Goal: Check status: Check status

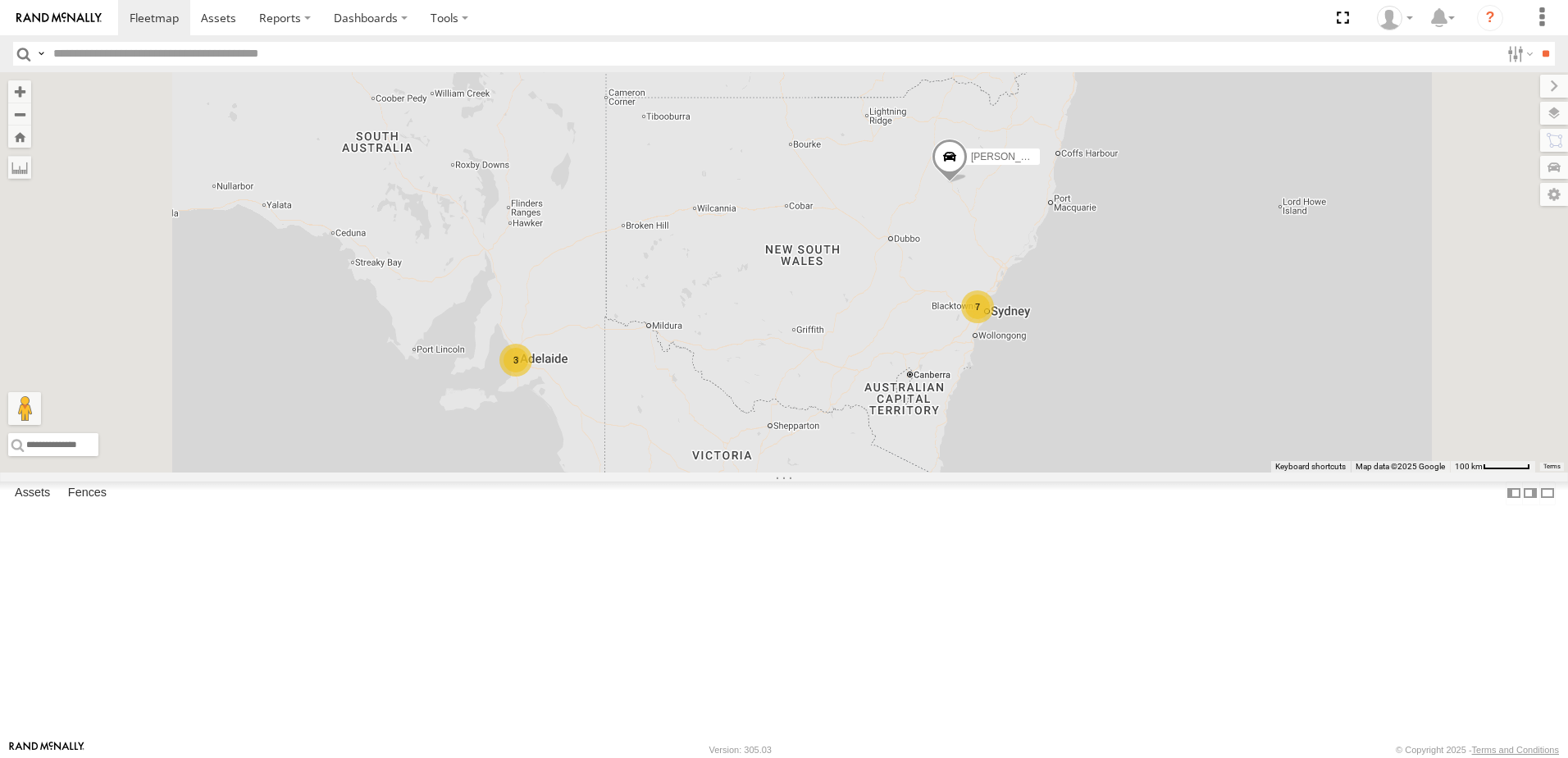
click at [0, 0] on div "[PERSON_NAME]" at bounding box center [0, 0] width 0 height 0
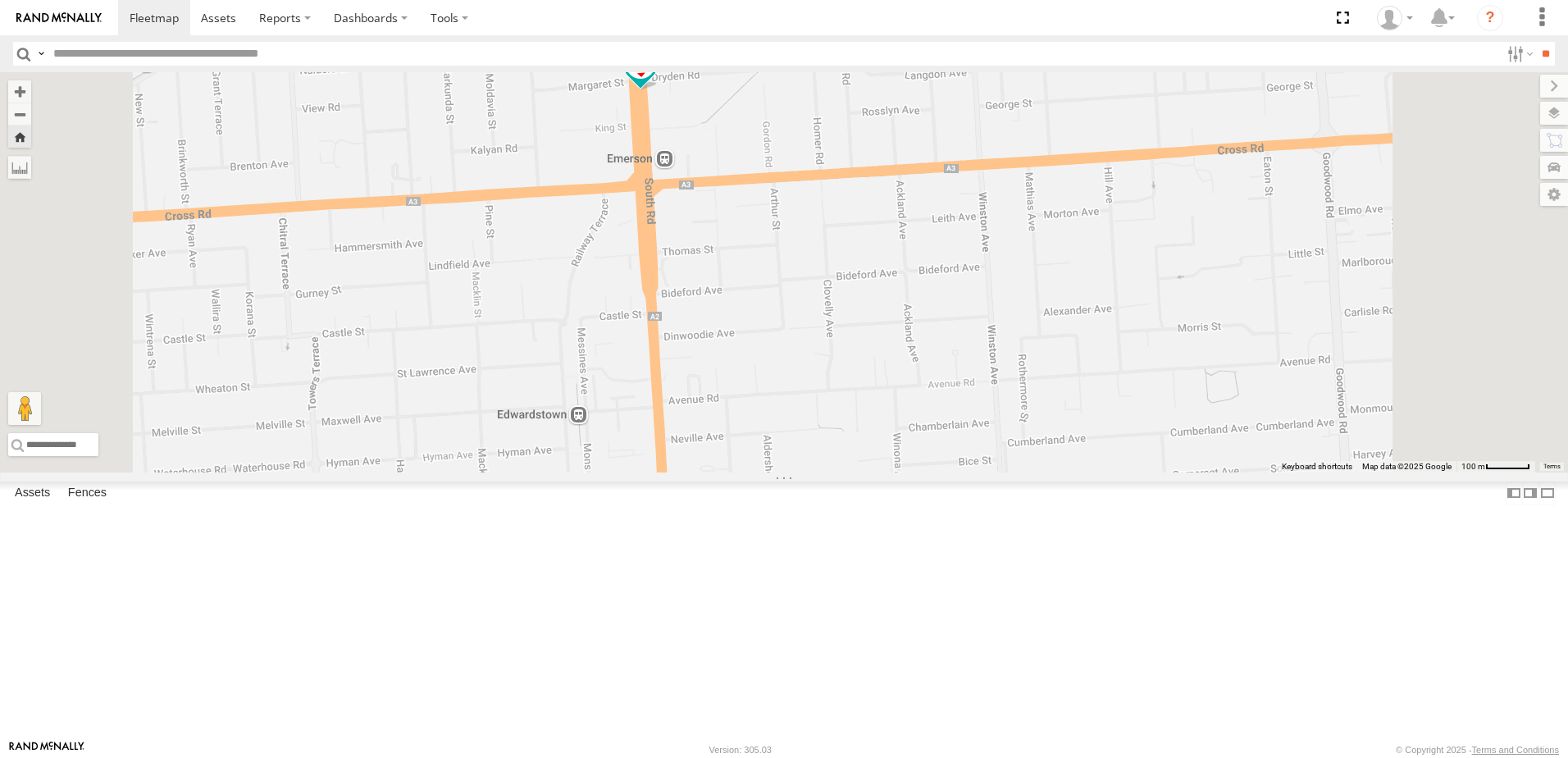
drag, startPoint x: 859, startPoint y: 523, endPoint x: 831, endPoint y: 370, distance: 155.5
click at [831, 370] on div "[PERSON_NAME]" at bounding box center [784, 273] width 1568 height 400
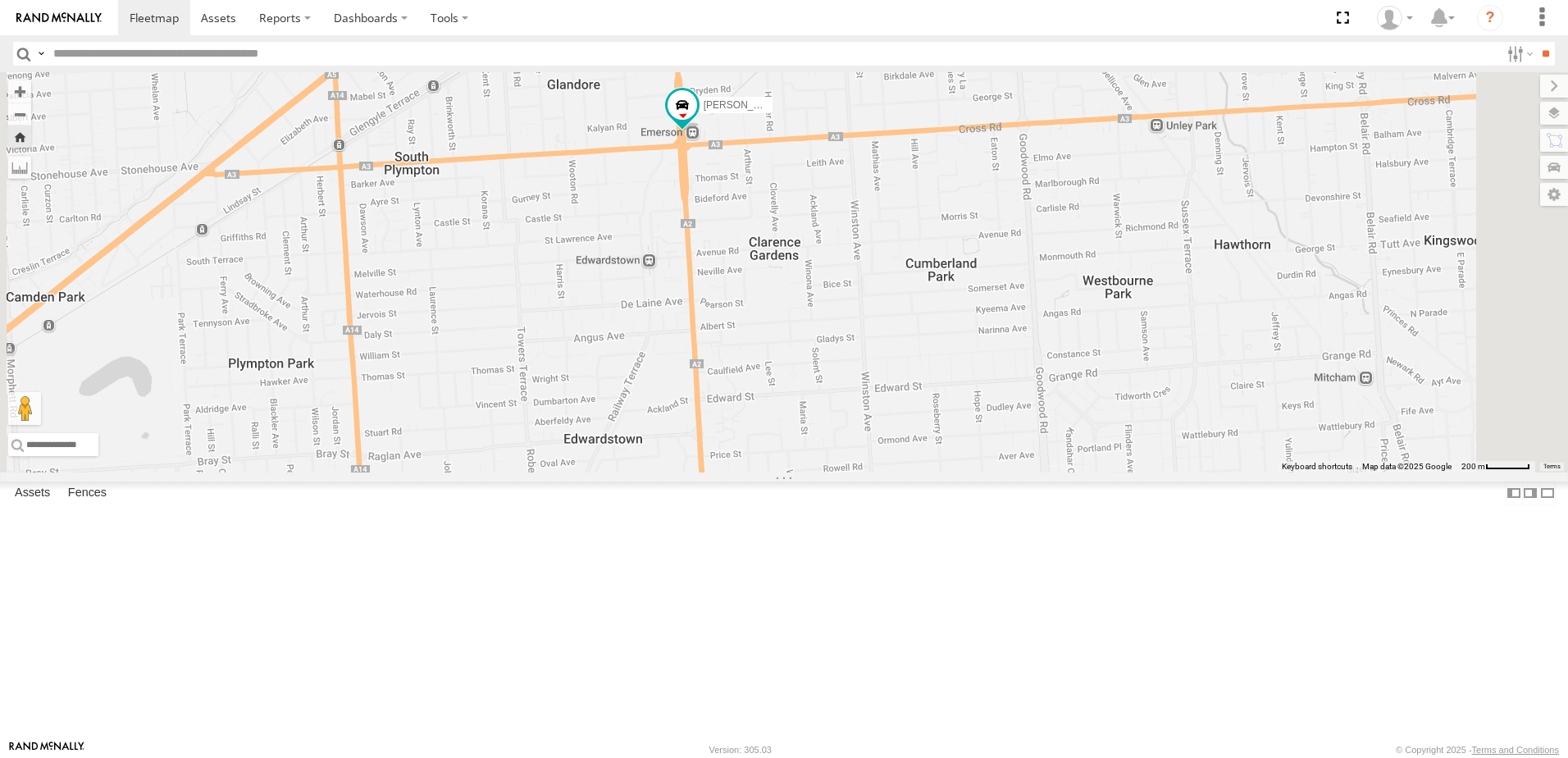
drag, startPoint x: 1005, startPoint y: 561, endPoint x: 959, endPoint y: 414, distance: 154.0
click at [959, 414] on div "[PERSON_NAME]" at bounding box center [784, 273] width 1568 height 400
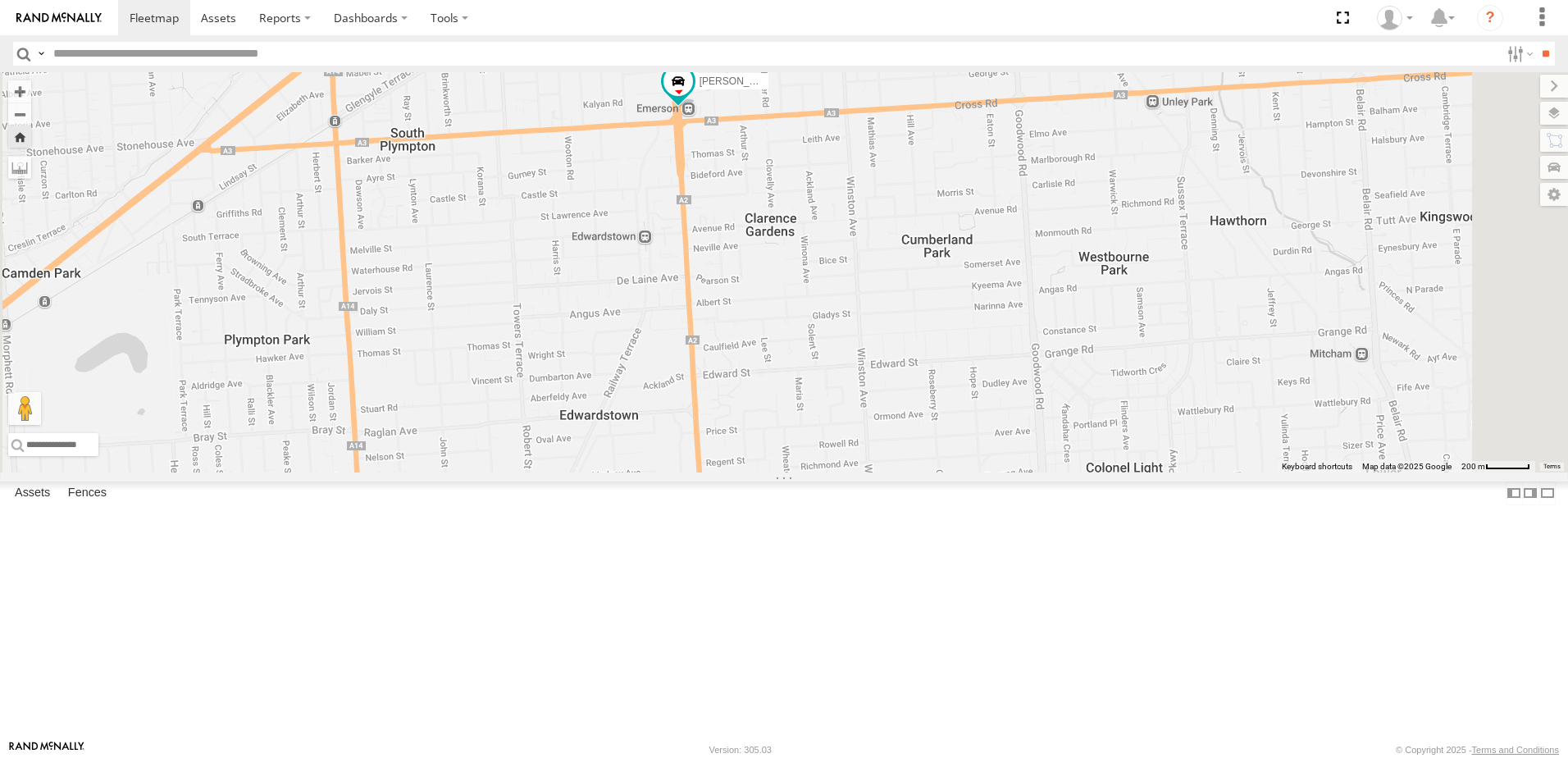
click at [0, 0] on span at bounding box center [0, 0] width 0 height 0
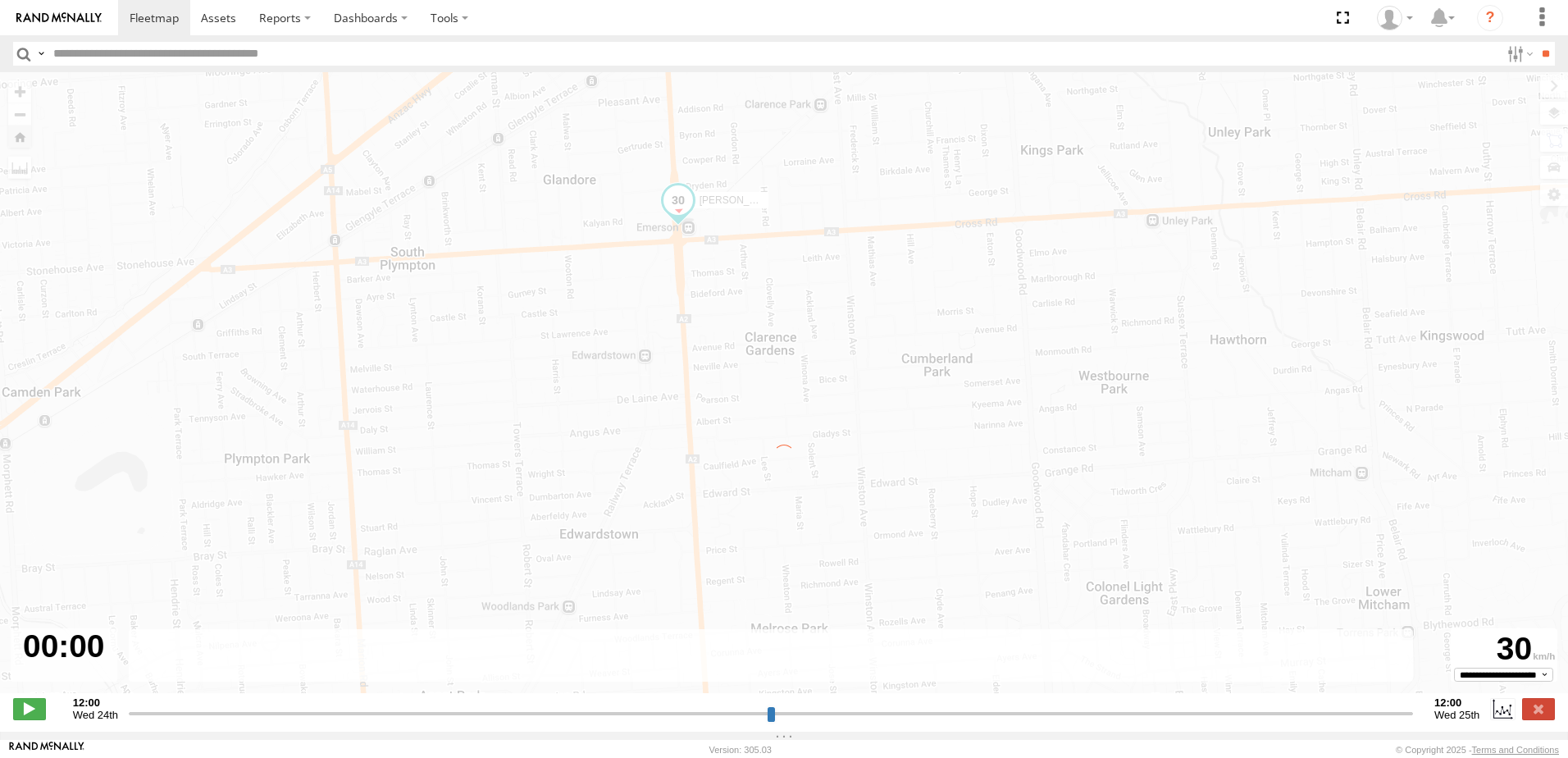
type input "**********"
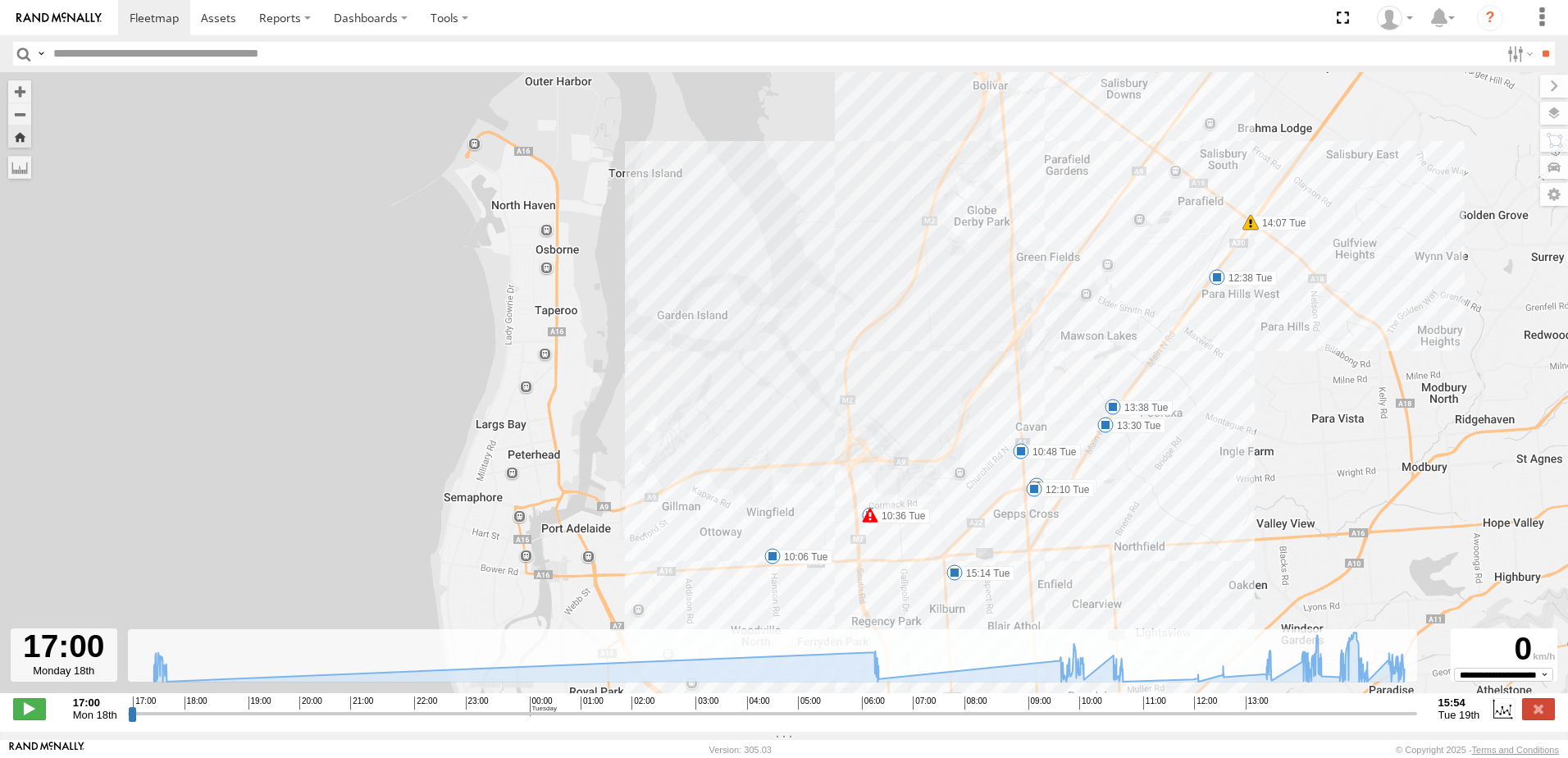
drag, startPoint x: 941, startPoint y: 211, endPoint x: 773, endPoint y: 374, distance: 234.1
click at [773, 374] on div "Brent-Navara 17:05 Mon 17:27 Mon 17:29 Mon 06:23 Tue 10:06 Tue 10:22 Tue 10:36 …" at bounding box center [784, 391] width 1568 height 638
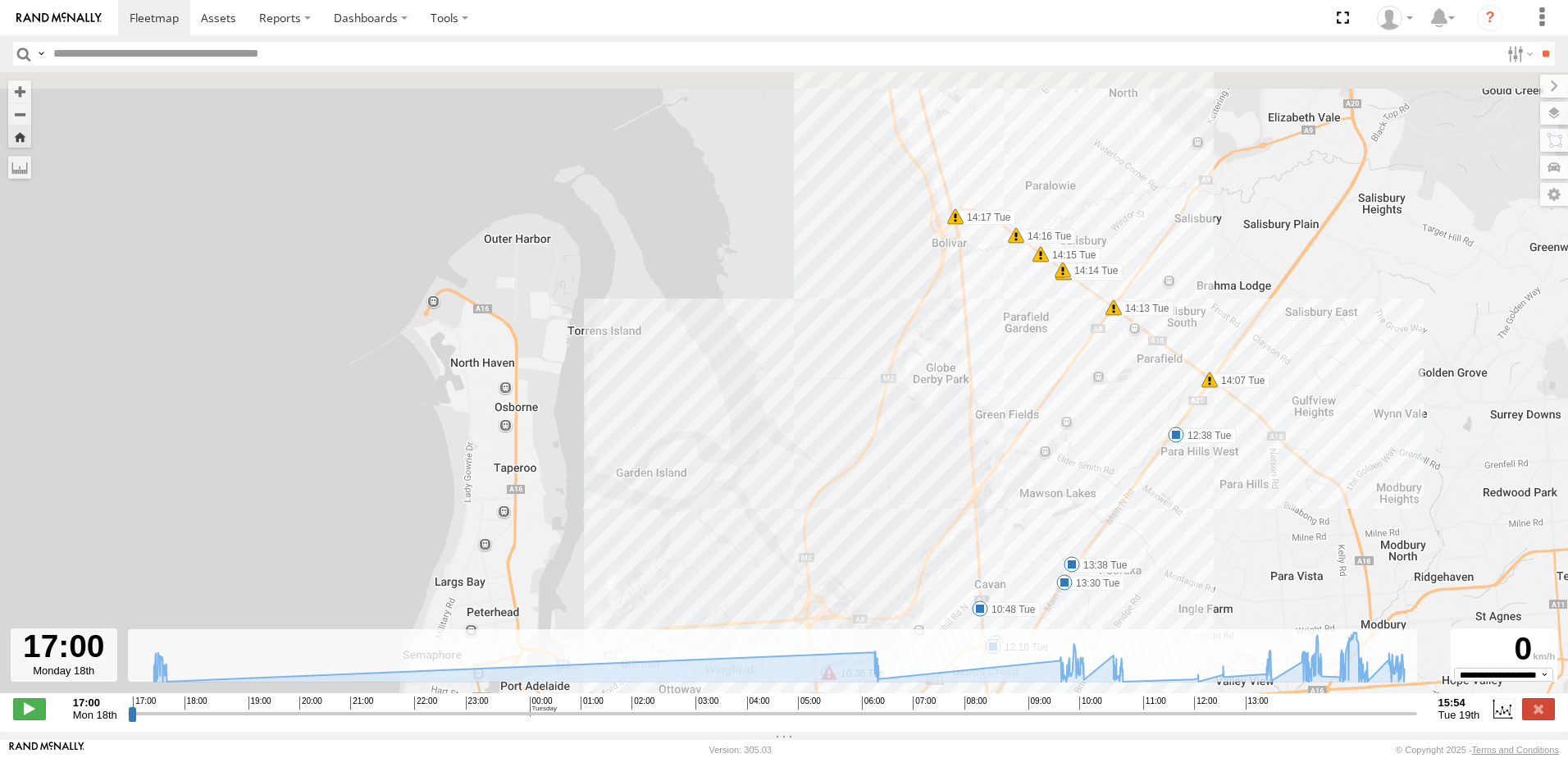
drag, startPoint x: 1068, startPoint y: 345, endPoint x: 1024, endPoint y: 499, distance: 160.2
click at [1024, 499] on div "Brent-Navara 17:05 Mon 17:27 Mon 17:29 Mon 06:23 Tue 10:06 Tue 10:22 Tue 10:36 …" at bounding box center [784, 391] width 1568 height 638
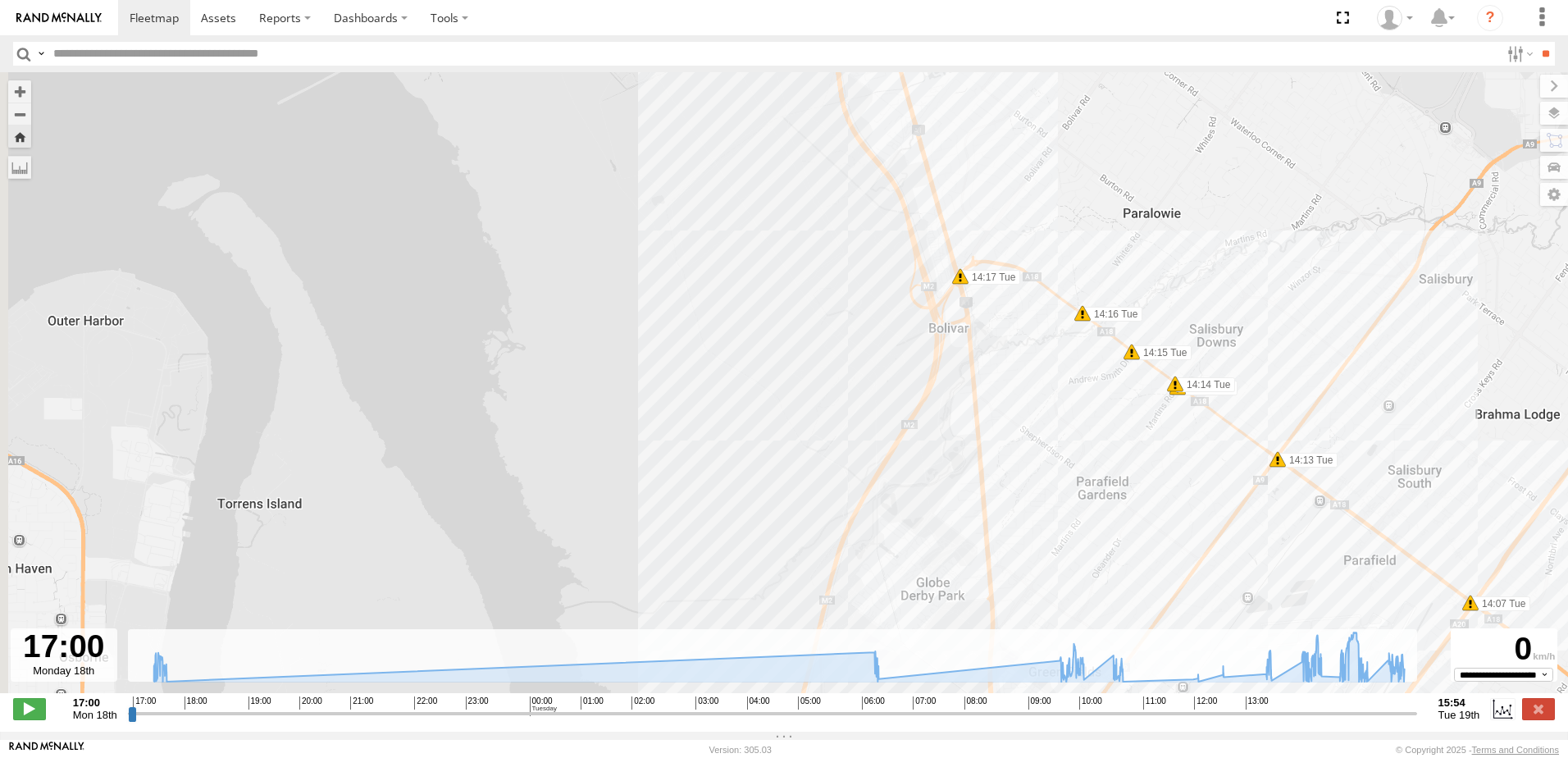
drag, startPoint x: 999, startPoint y: 350, endPoint x: 1056, endPoint y: 503, distance: 163.3
click at [1059, 517] on div "Brent-Navara 17:05 Mon 17:27 Mon 17:29 Mon 06:23 Tue 10:06 Tue 10:22 Tue 10:36 …" at bounding box center [784, 391] width 1568 height 638
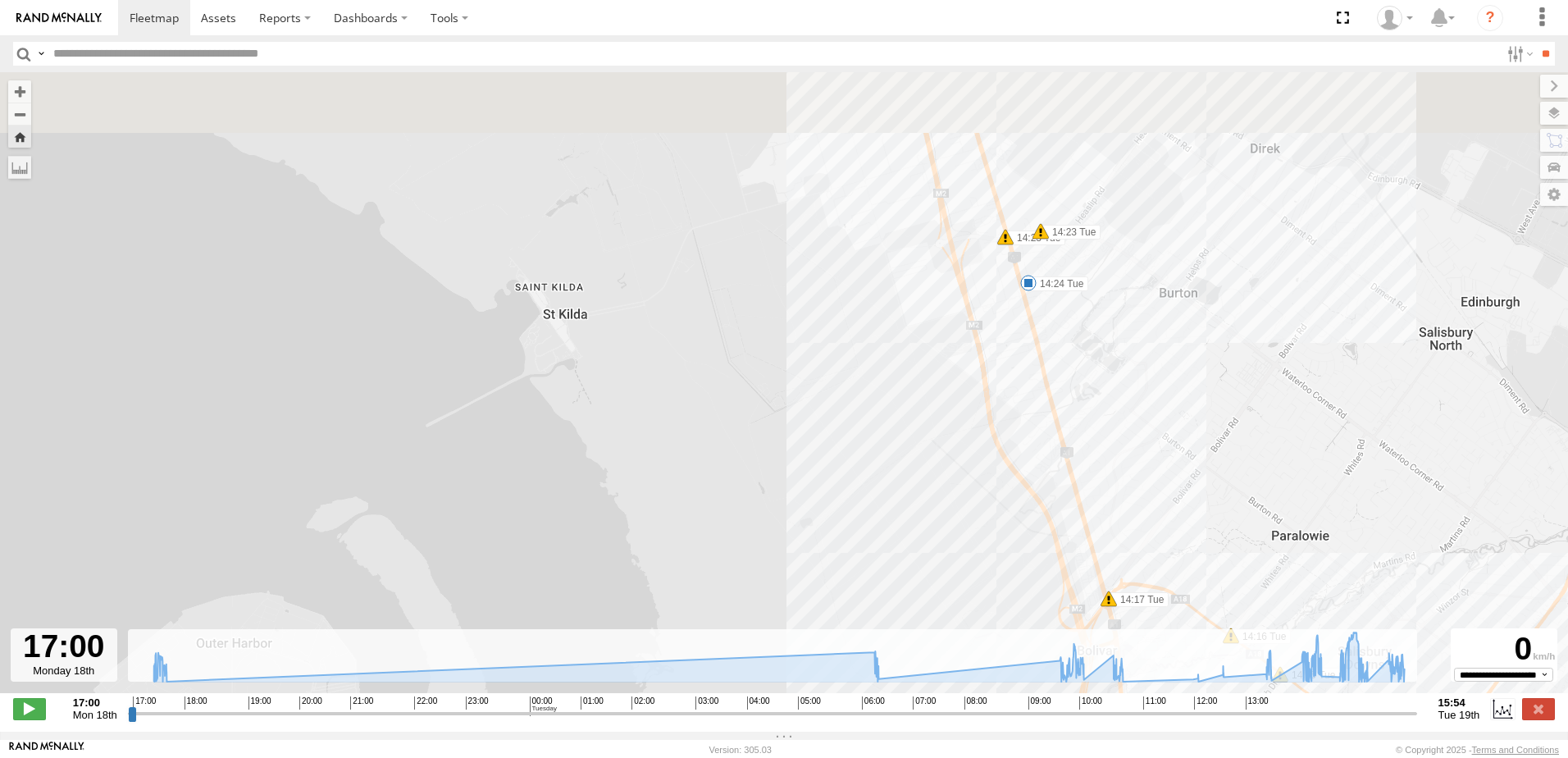
drag, startPoint x: 961, startPoint y: 290, endPoint x: 1022, endPoint y: 392, distance: 118.8
click at [1022, 392] on div "Brent-Navara 17:05 Mon 17:27 Mon 17:29 Mon 06:23 Tue 10:06 Tue 10:22 Tue 10:36 …" at bounding box center [784, 391] width 1568 height 638
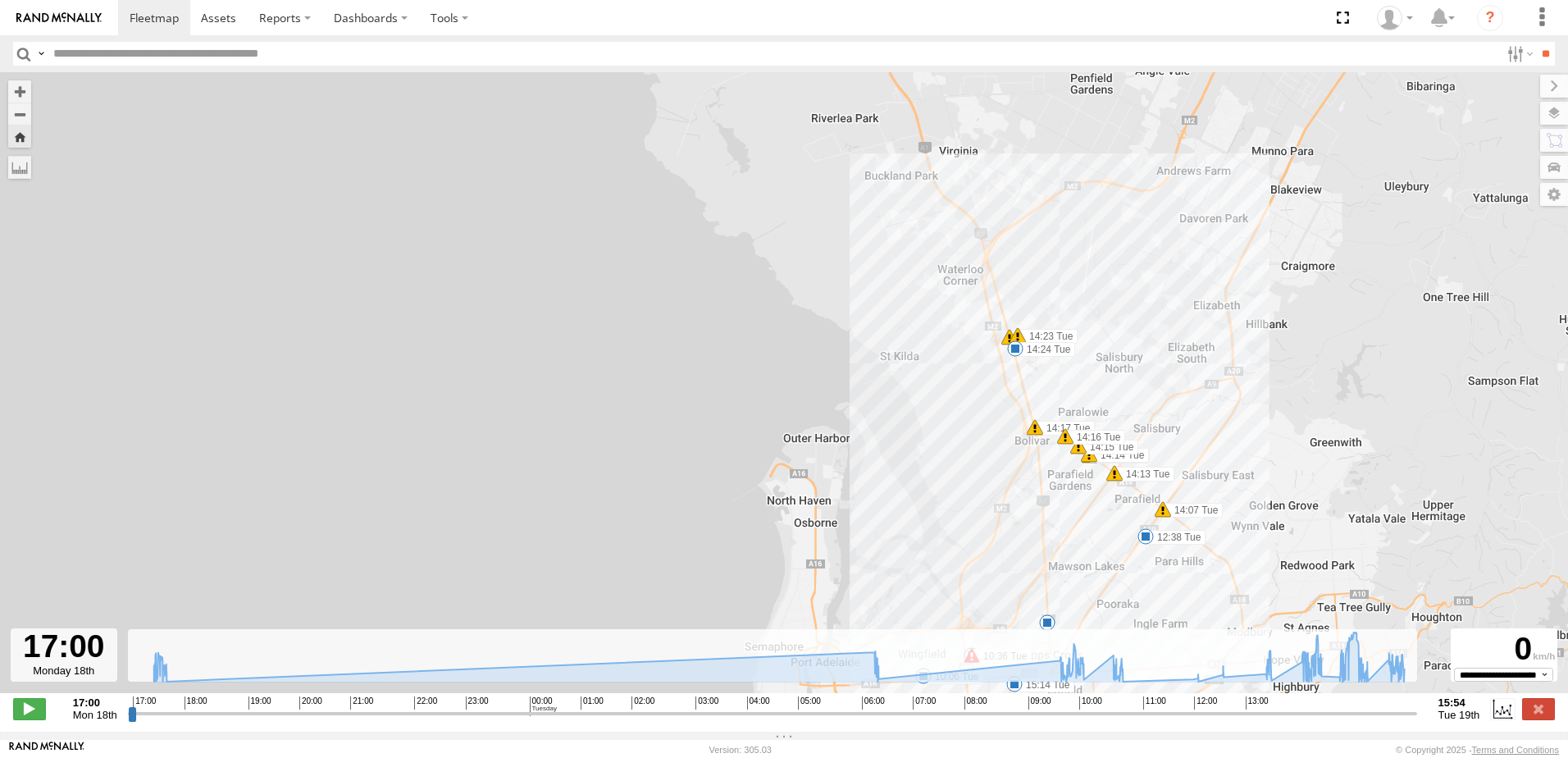
click at [1016, 350] on span at bounding box center [1015, 349] width 16 height 16
click at [1016, 336] on div "14:24 Tue 19th Aug 14:36 Tue 19th Aug 12 8 Angle Vale Cres Burton" at bounding box center [1015, 292] width 180 height 87
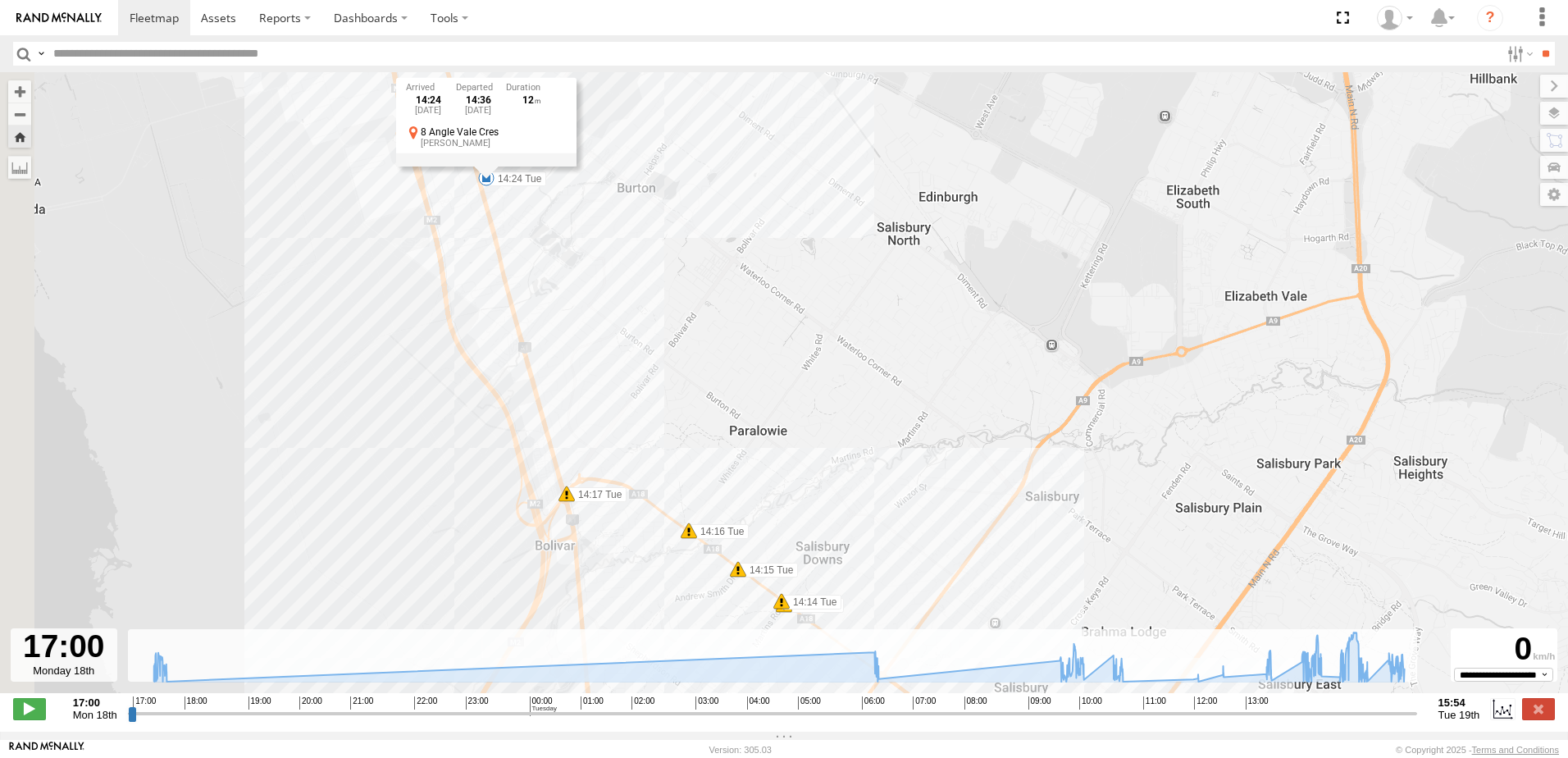
drag, startPoint x: 847, startPoint y: 412, endPoint x: 1001, endPoint y: 214, distance: 250.8
click at [1001, 214] on div "Brent-Navara 17:05 Mon 17:27 Mon 17:29 Mon 06:23 Tue 10:06 Tue 10:22 Tue 10:36 …" at bounding box center [784, 391] width 1568 height 638
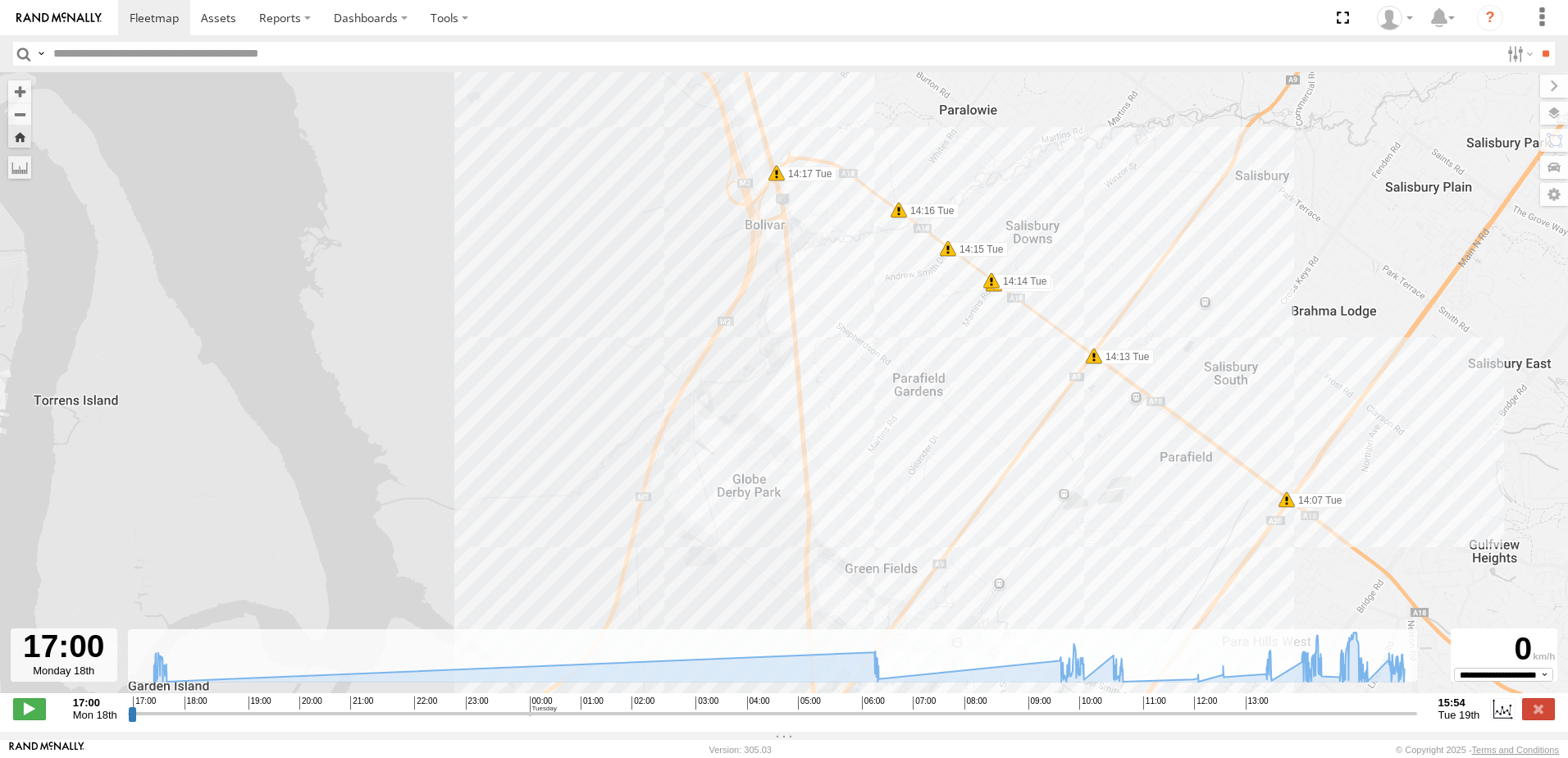
drag, startPoint x: 857, startPoint y: 372, endPoint x: 991, endPoint y: 151, distance: 258.5
click at [991, 151] on div "Brent-Navara 17:05 Mon 17:27 Mon 17:29 Mon 06:23 Tue 10:06 Tue 10:22 Tue 10:36 …" at bounding box center [784, 391] width 1568 height 638
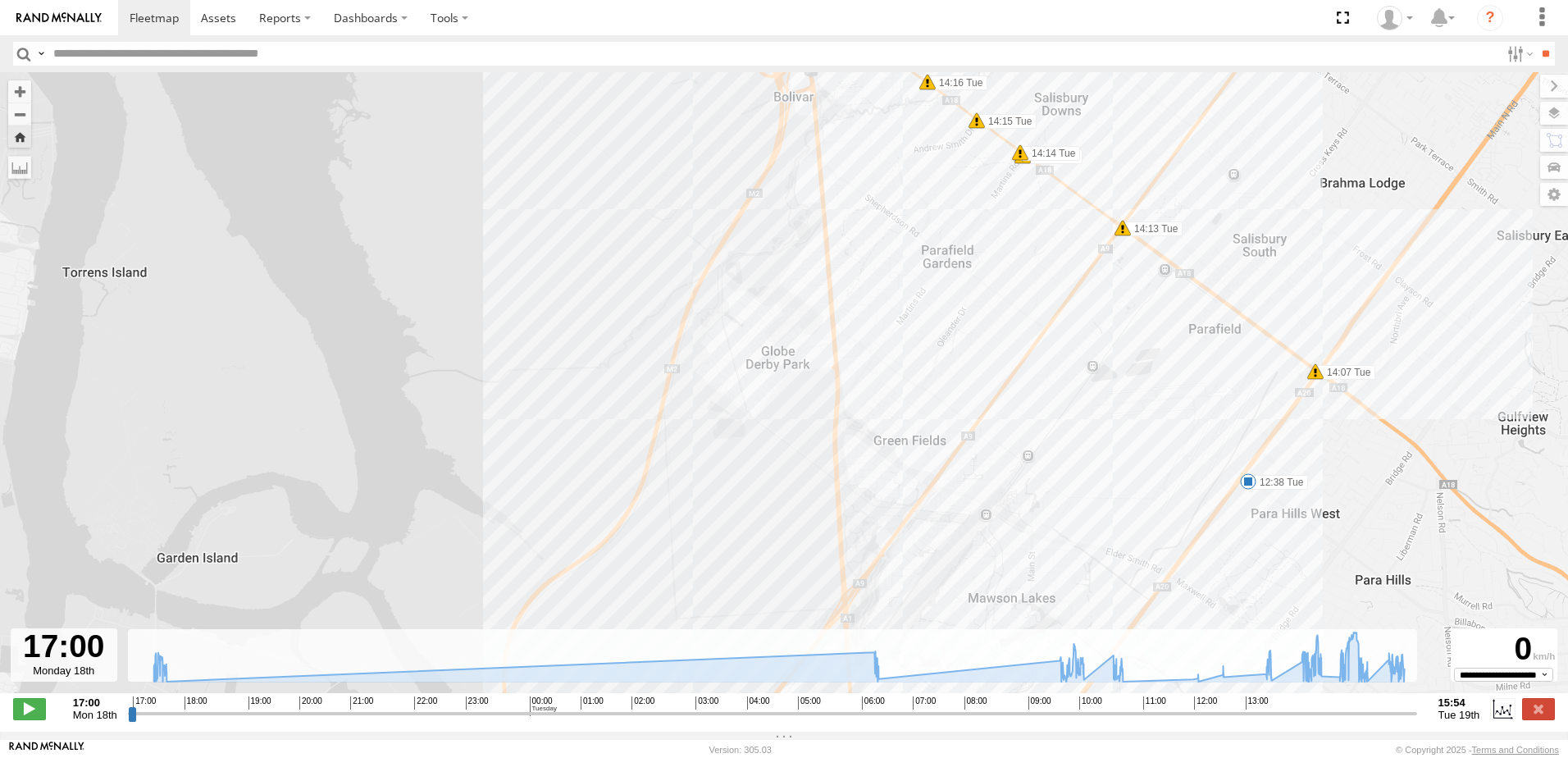
drag, startPoint x: 855, startPoint y: 428, endPoint x: 874, endPoint y: 311, distance: 118.5
click at [874, 311] on div "Brent-Navara 17:05 Mon 17:27 Mon 17:29 Mon 06:23 Tue 10:06 Tue 10:22 Tue 10:36 …" at bounding box center [784, 391] width 1568 height 638
click at [1122, 236] on span at bounding box center [1122, 228] width 16 height 16
click at [1122, 216] on div "Harsh Acceleration 14:13 19/08/2025 North West 16 Kings Rd Salisbury Downs,SA" at bounding box center [1122, 166] width 268 height 98
click at [1020, 159] on span at bounding box center [1020, 152] width 16 height 16
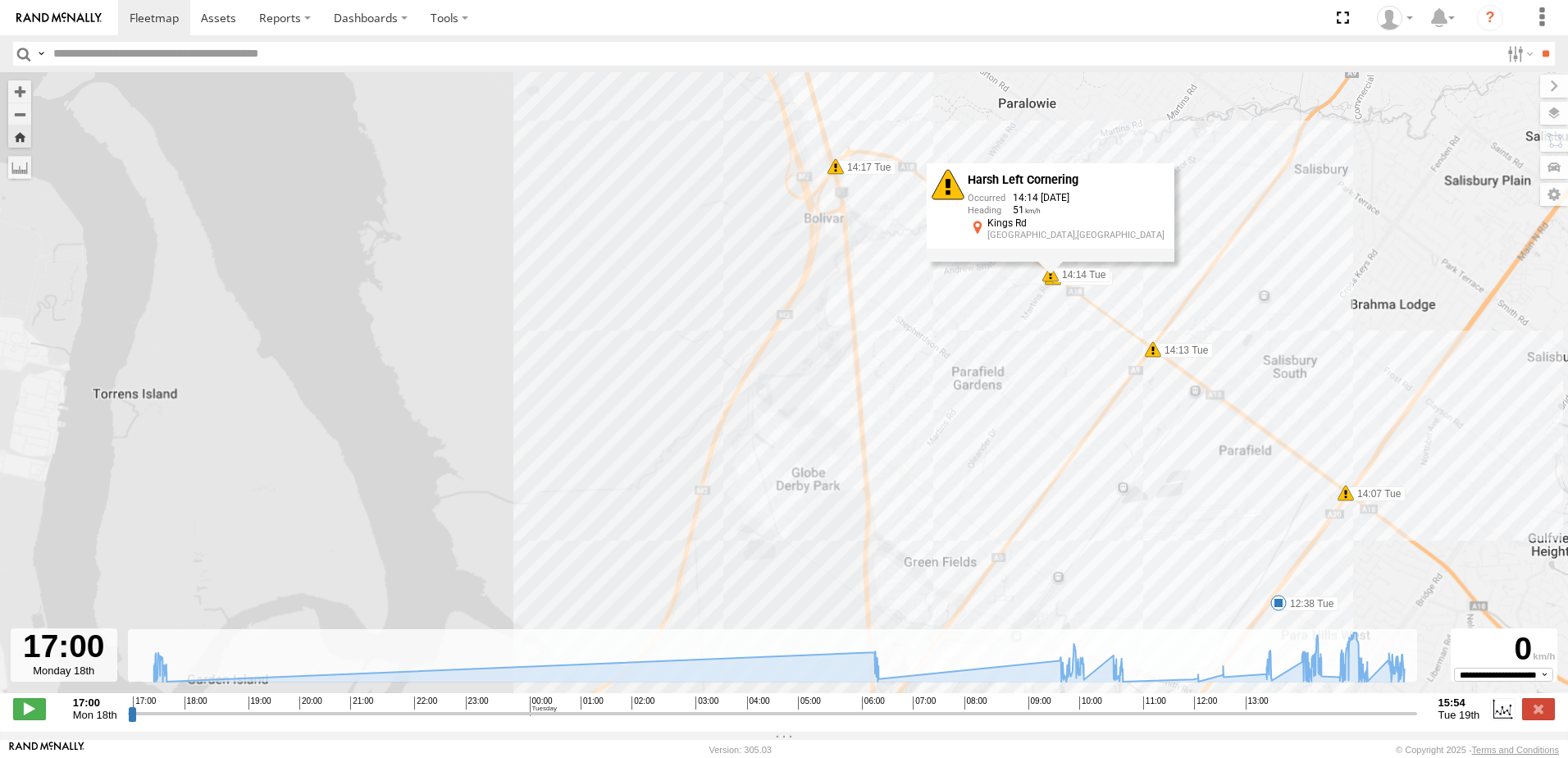
drag, startPoint x: 976, startPoint y: 192, endPoint x: 1010, endPoint y: 321, distance: 133.4
click at [1010, 321] on div "Brent-Navara 17:05 Mon 17:27 Mon 17:29 Mon 06:23 Tue 10:06 Tue 10:22 Tue 10:36 …" at bounding box center [784, 391] width 1568 height 638
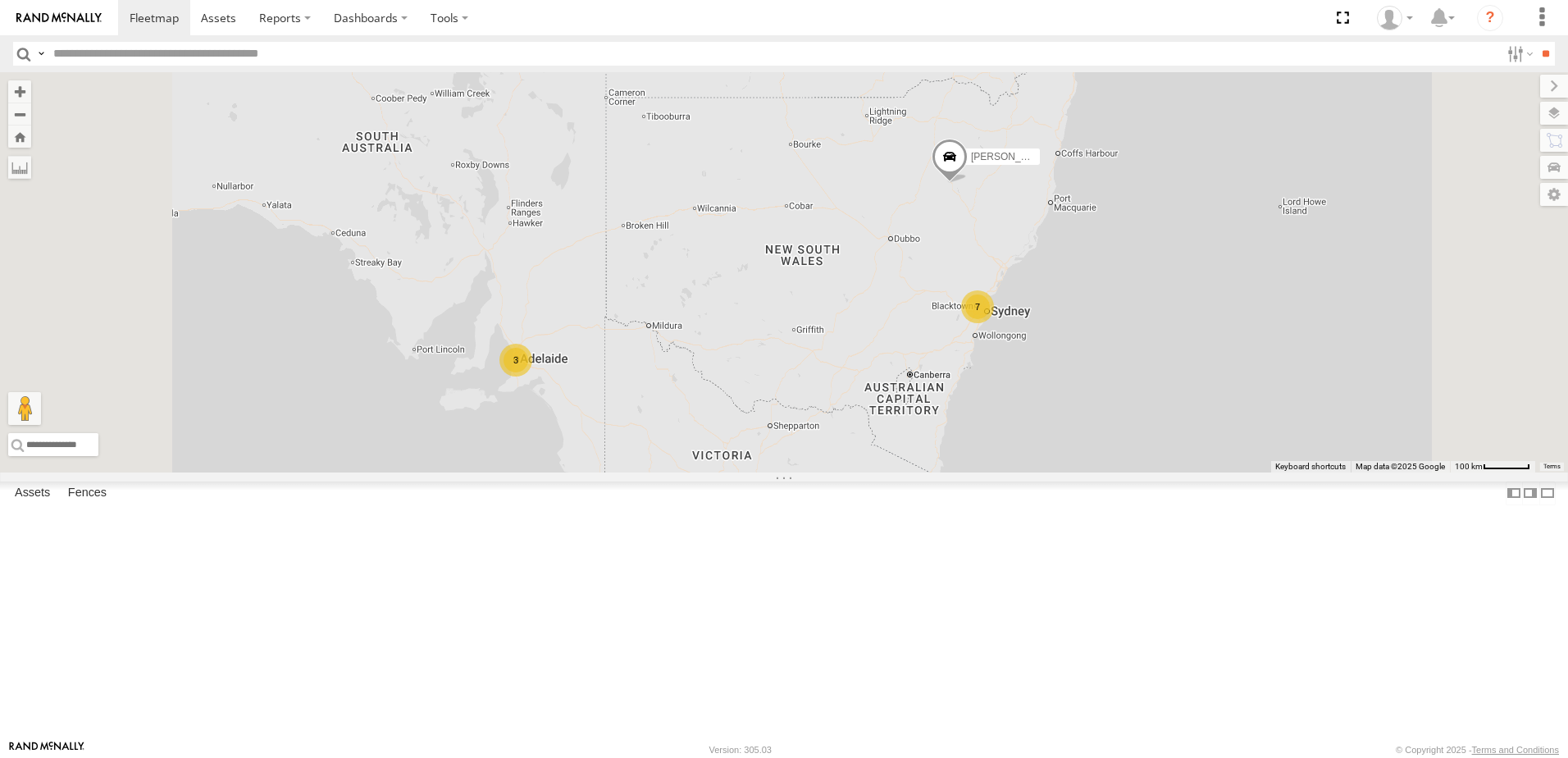
click at [0, 0] on div "All Assets" at bounding box center [0, 0] width 0 height 0
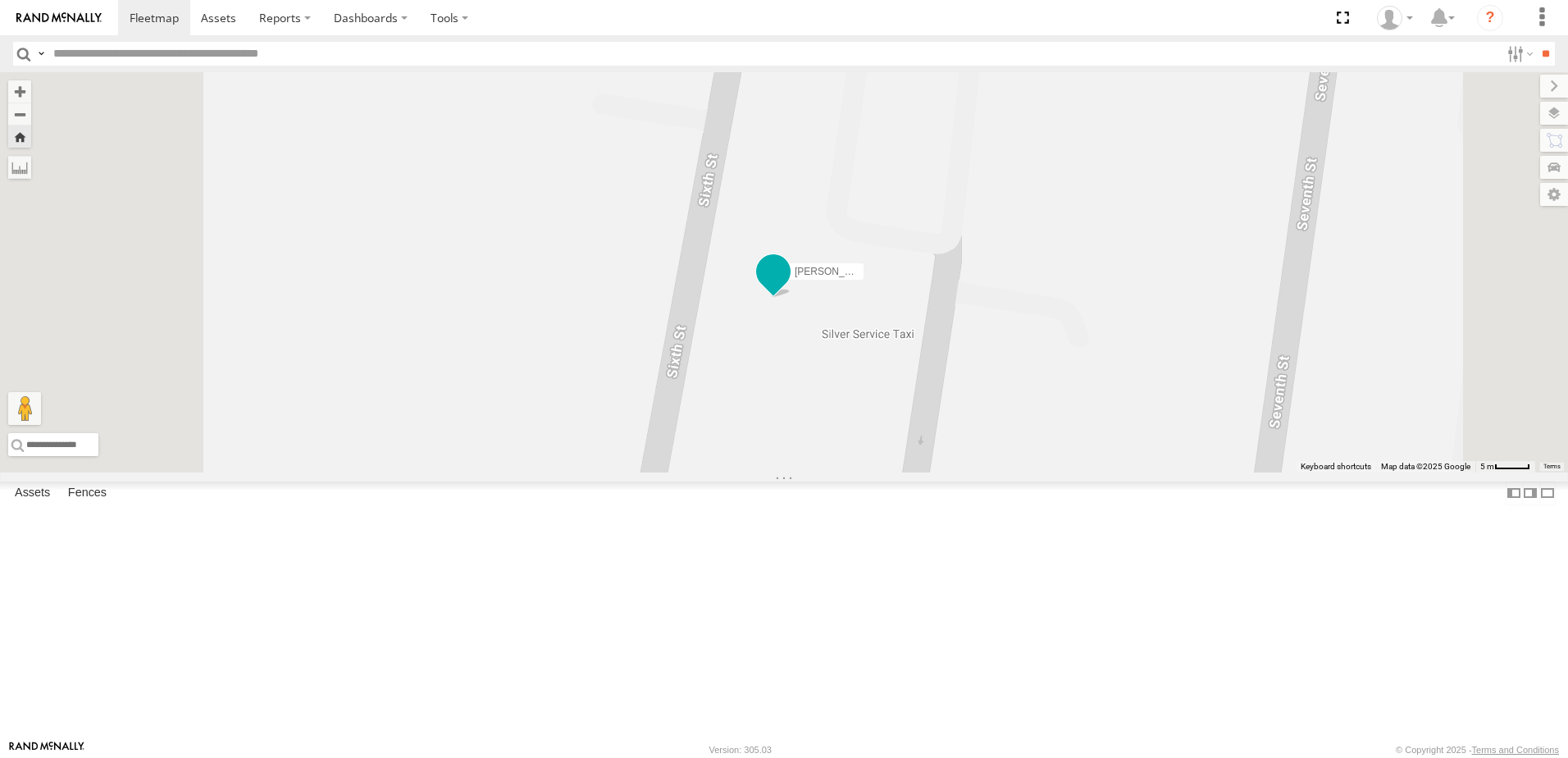
click at [788, 287] on span at bounding box center [774, 272] width 30 height 30
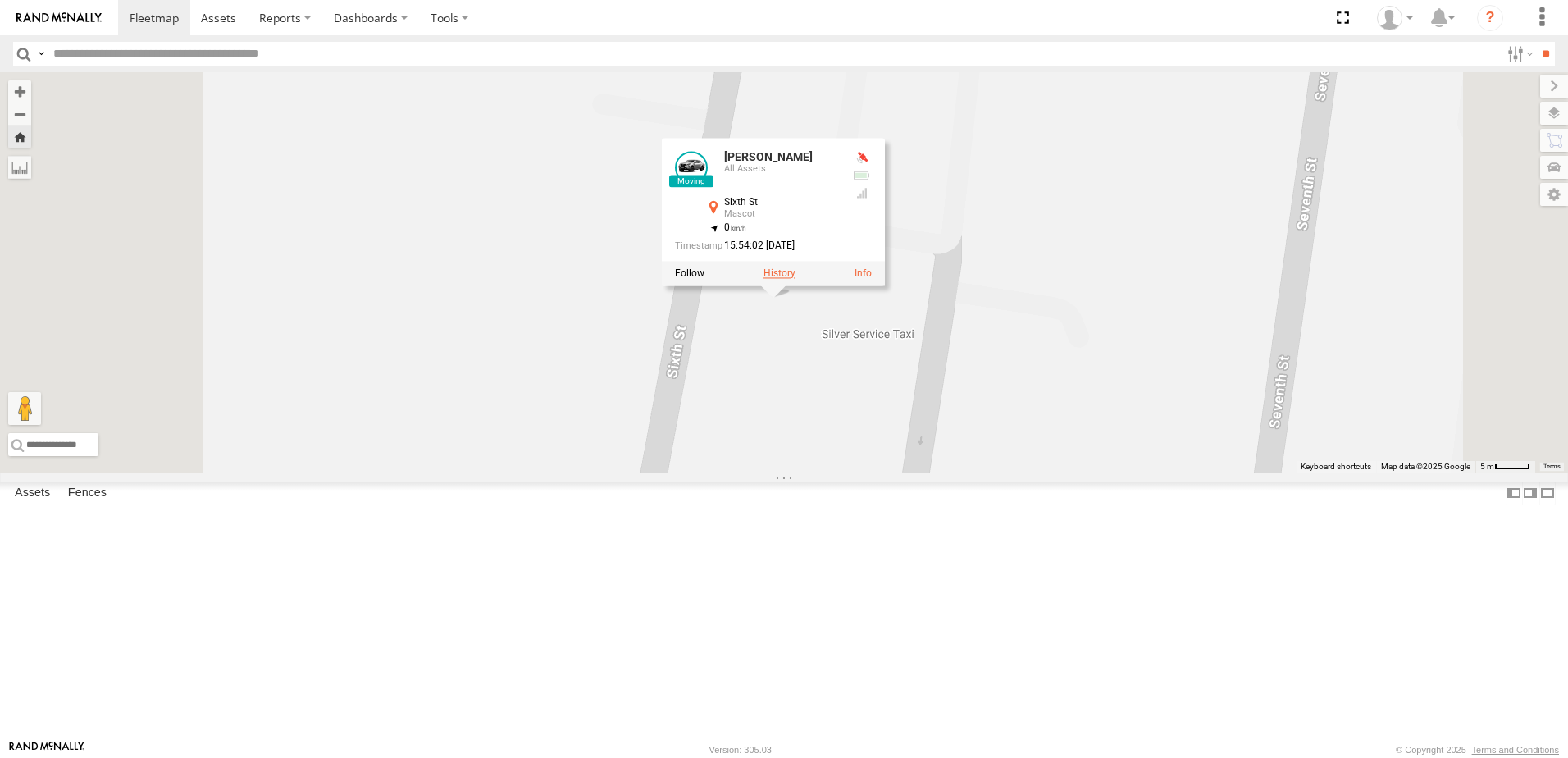
click at [795, 279] on label at bounding box center [779, 274] width 32 height 12
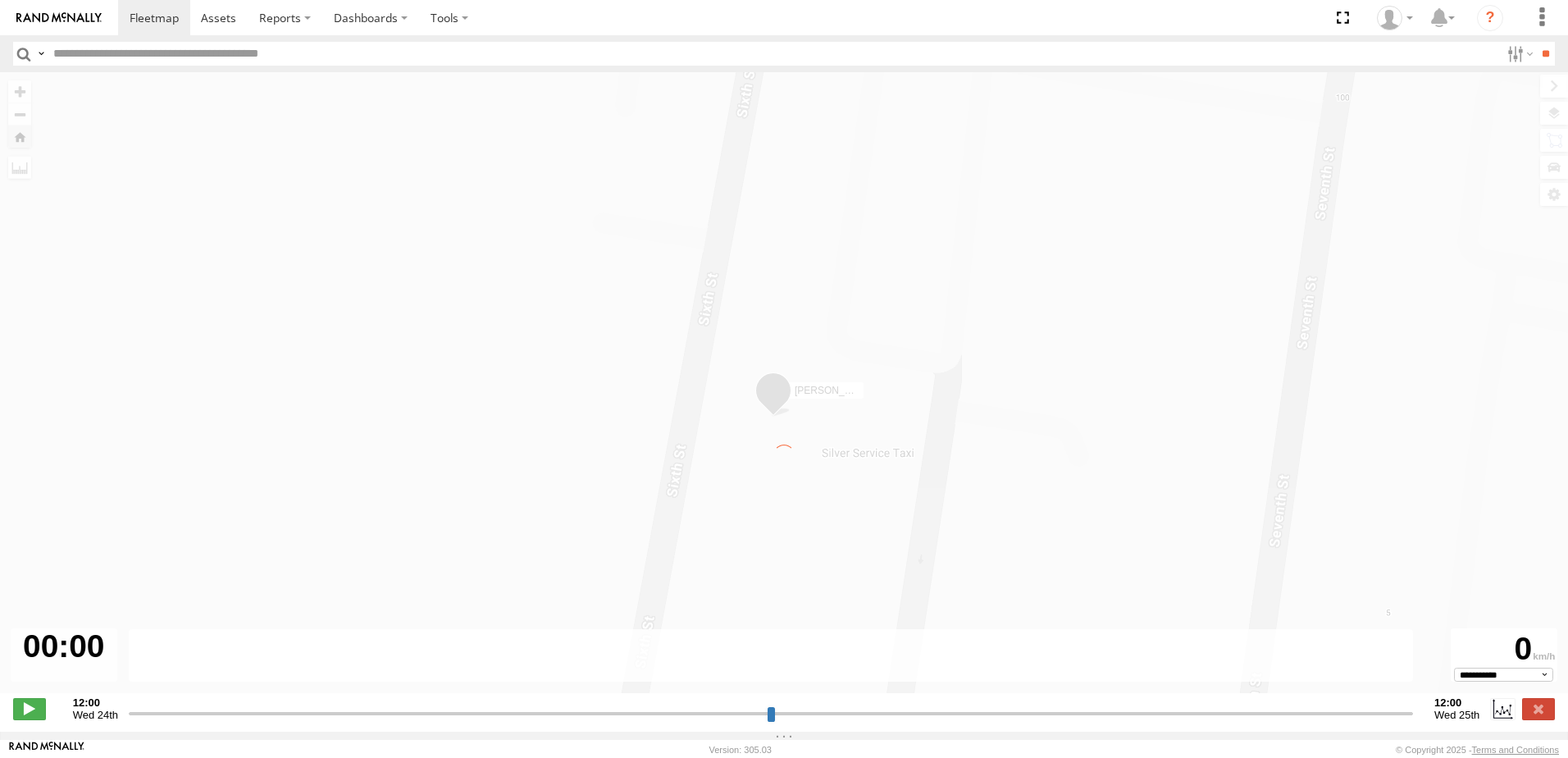
type input "**********"
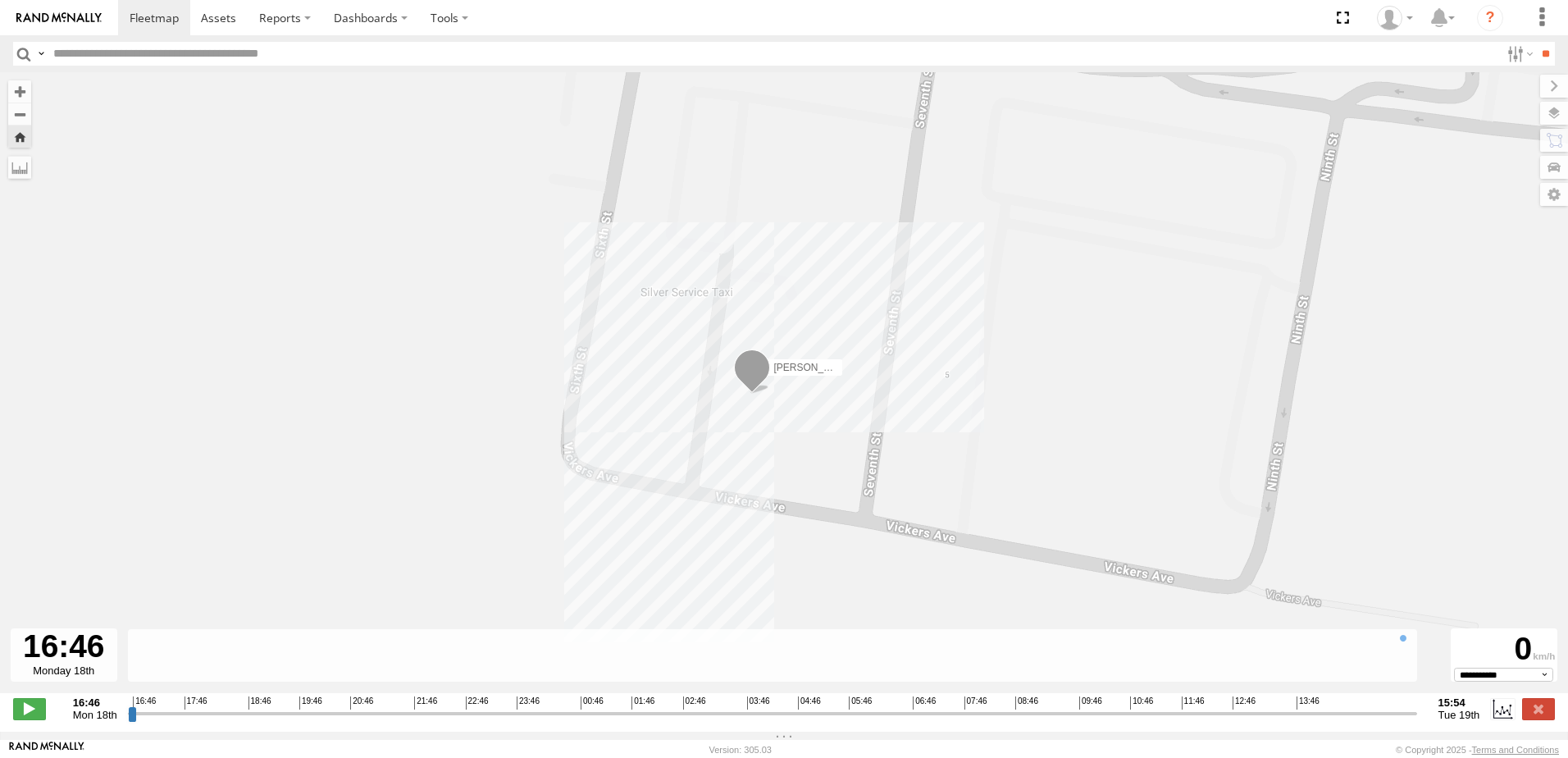
drag, startPoint x: 828, startPoint y: 498, endPoint x: 807, endPoint y: 444, distance: 57.9
click at [807, 445] on div "[PERSON_NAME]" at bounding box center [784, 391] width 1568 height 638
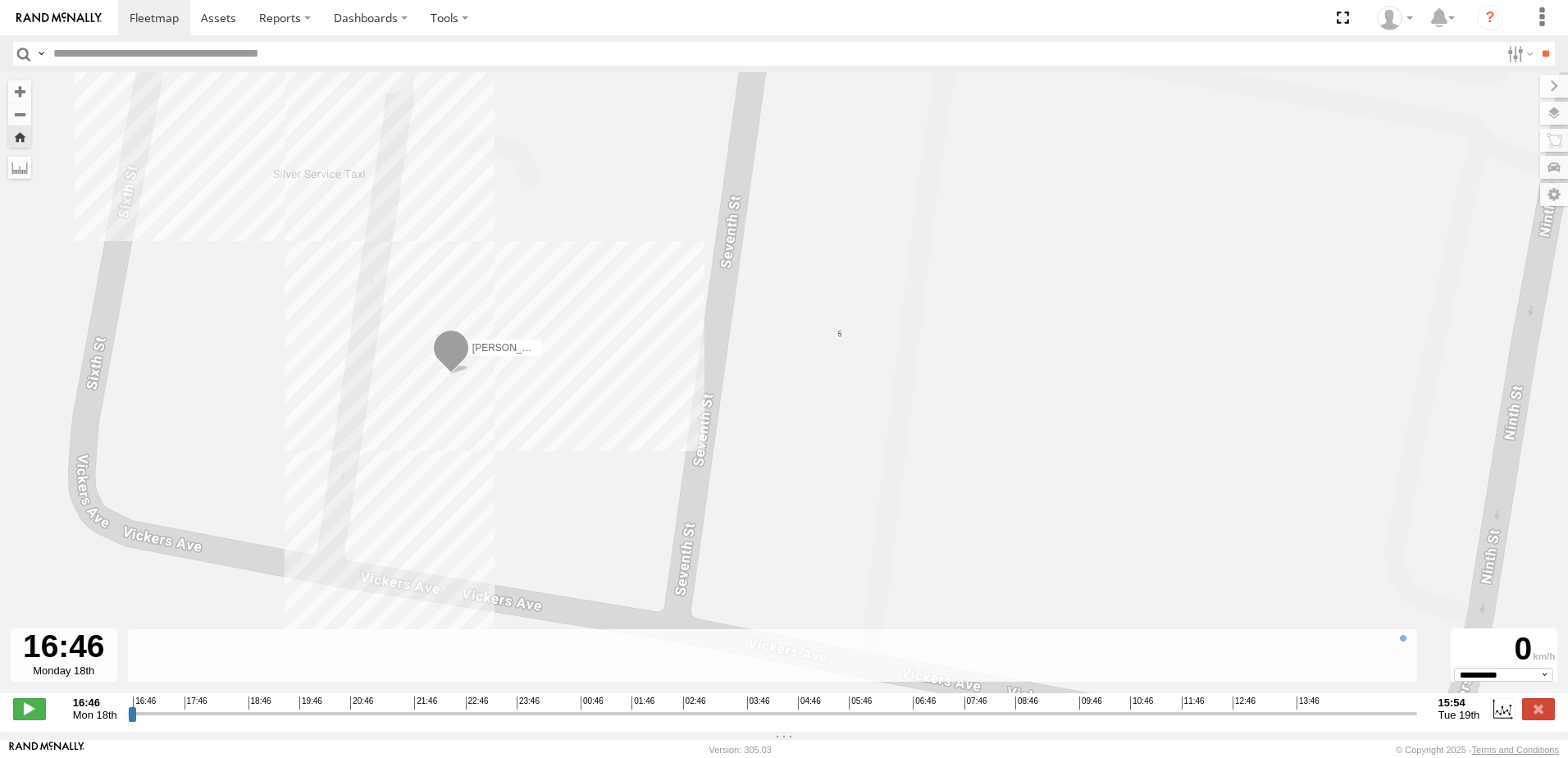
drag, startPoint x: 434, startPoint y: 299, endPoint x: 597, endPoint y: 408, distance: 196.1
click at [597, 408] on div "[PERSON_NAME]" at bounding box center [784, 391] width 1568 height 638
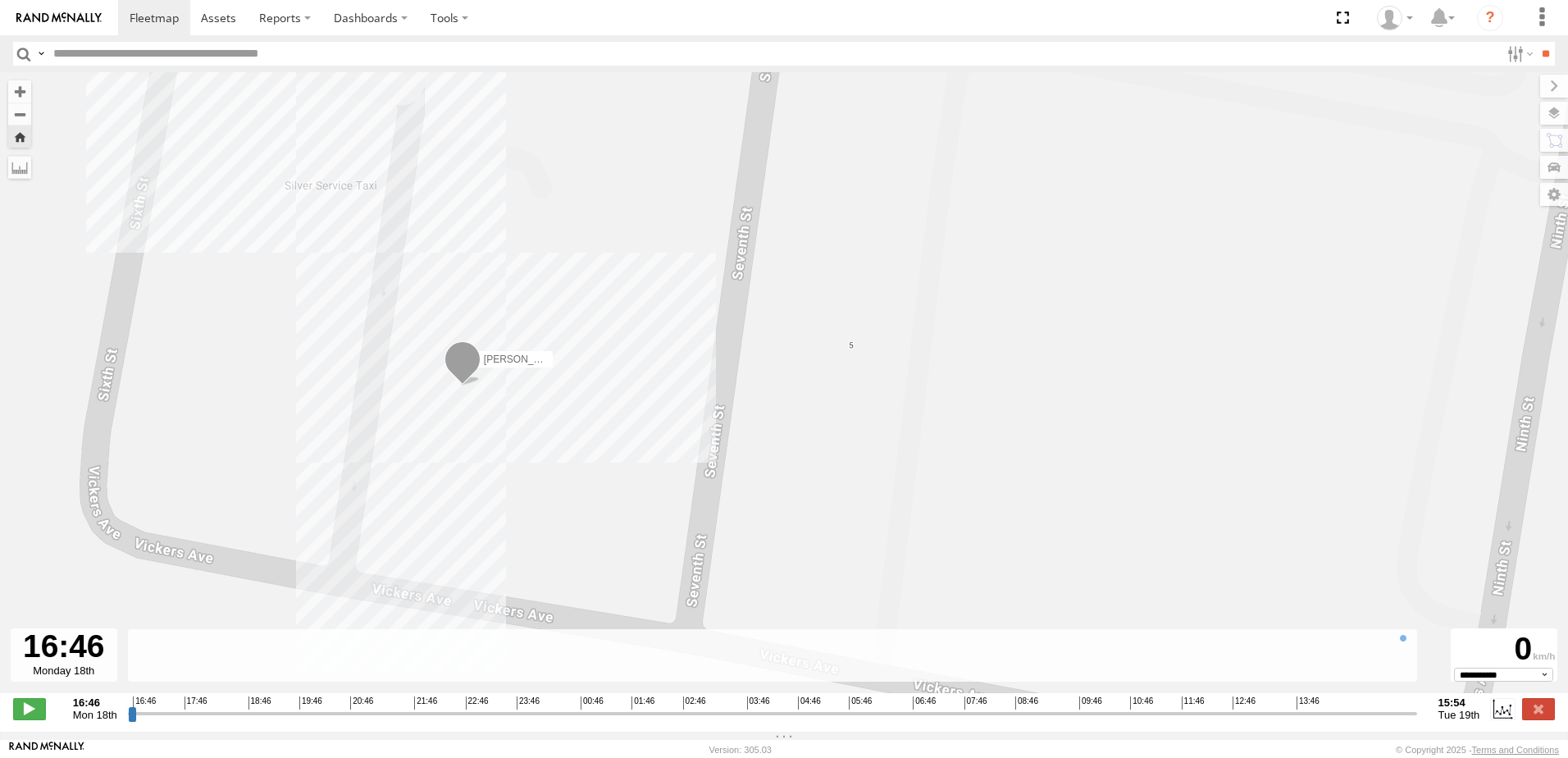
click at [432, 422] on div "[PERSON_NAME]" at bounding box center [784, 391] width 1568 height 638
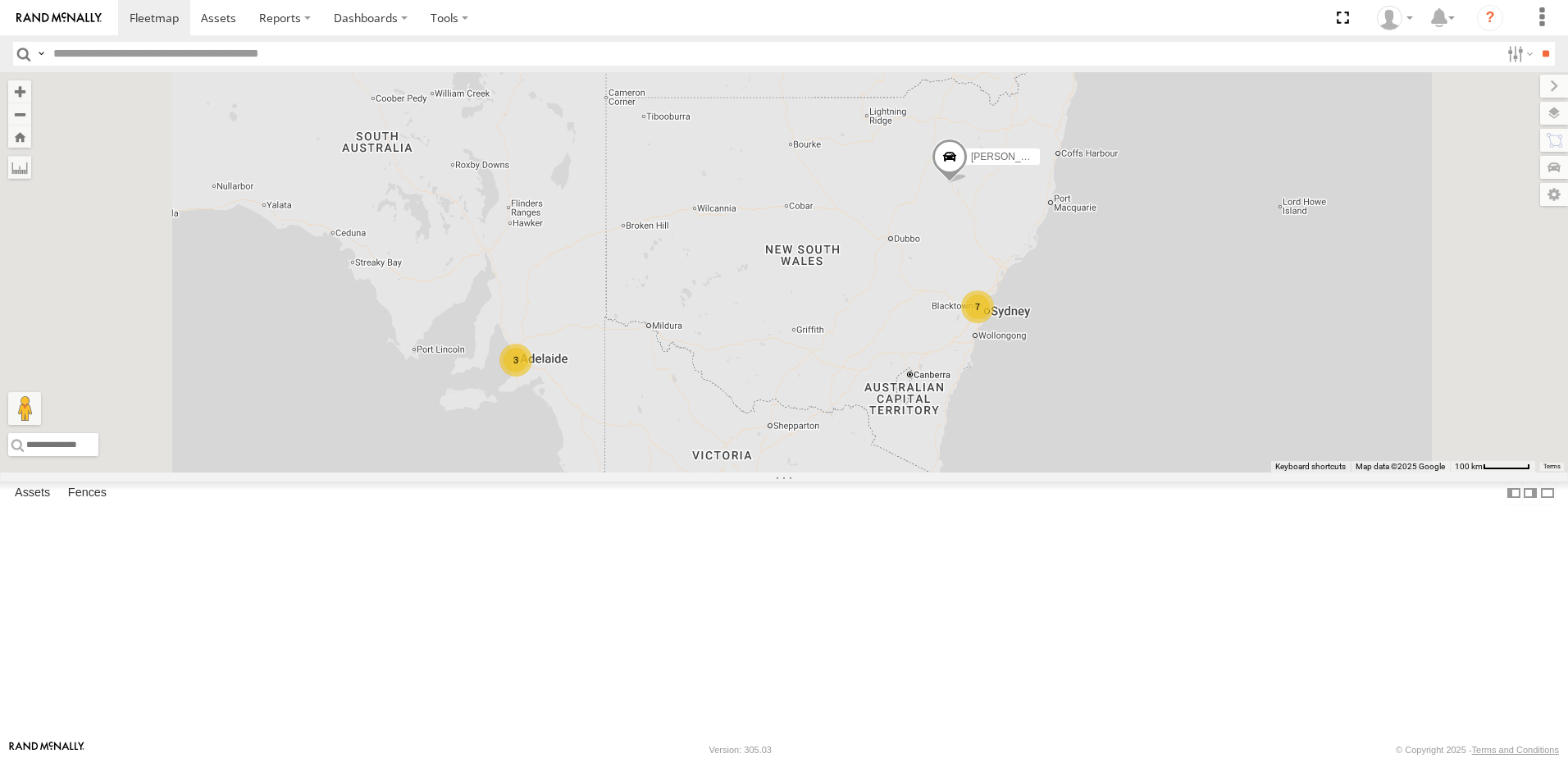
click at [0, 0] on div "[PERSON_NAME]" at bounding box center [0, 0] width 0 height 0
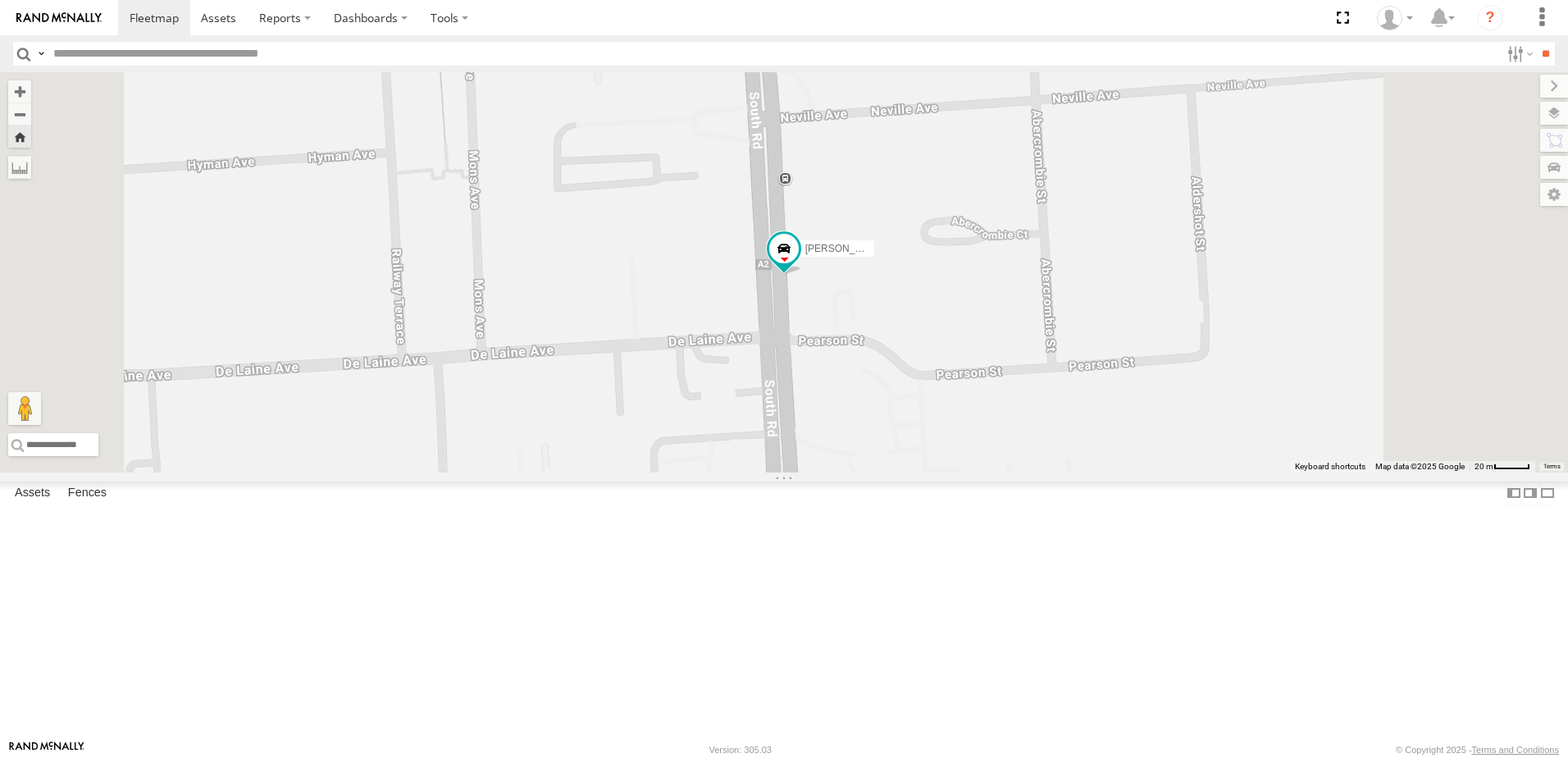
click at [0, 0] on div "All Assets" at bounding box center [0, 0] width 0 height 0
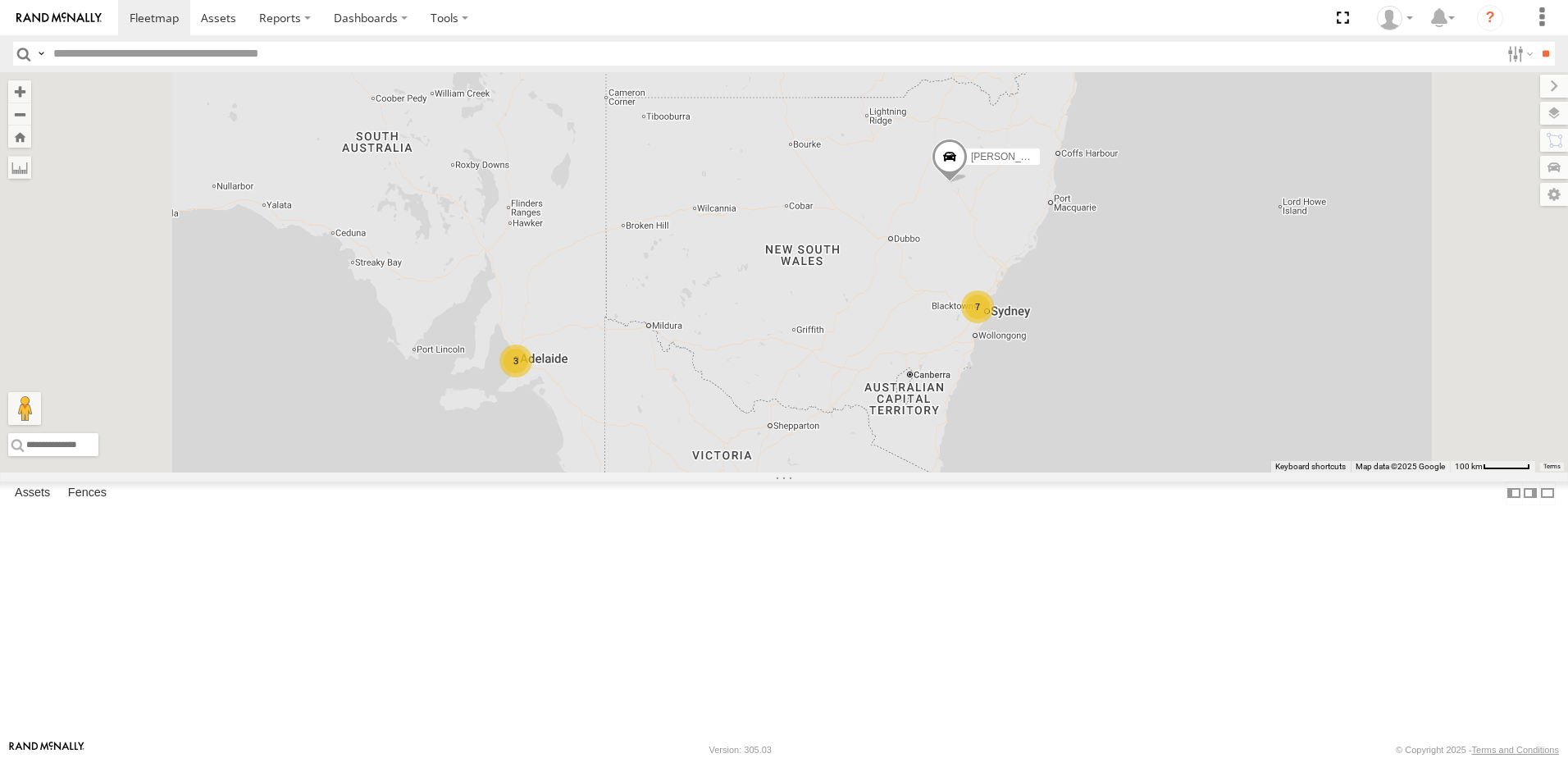
click at [0, 0] on div "[PERSON_NAME] All Assets" at bounding box center [0, 0] width 0 height 0
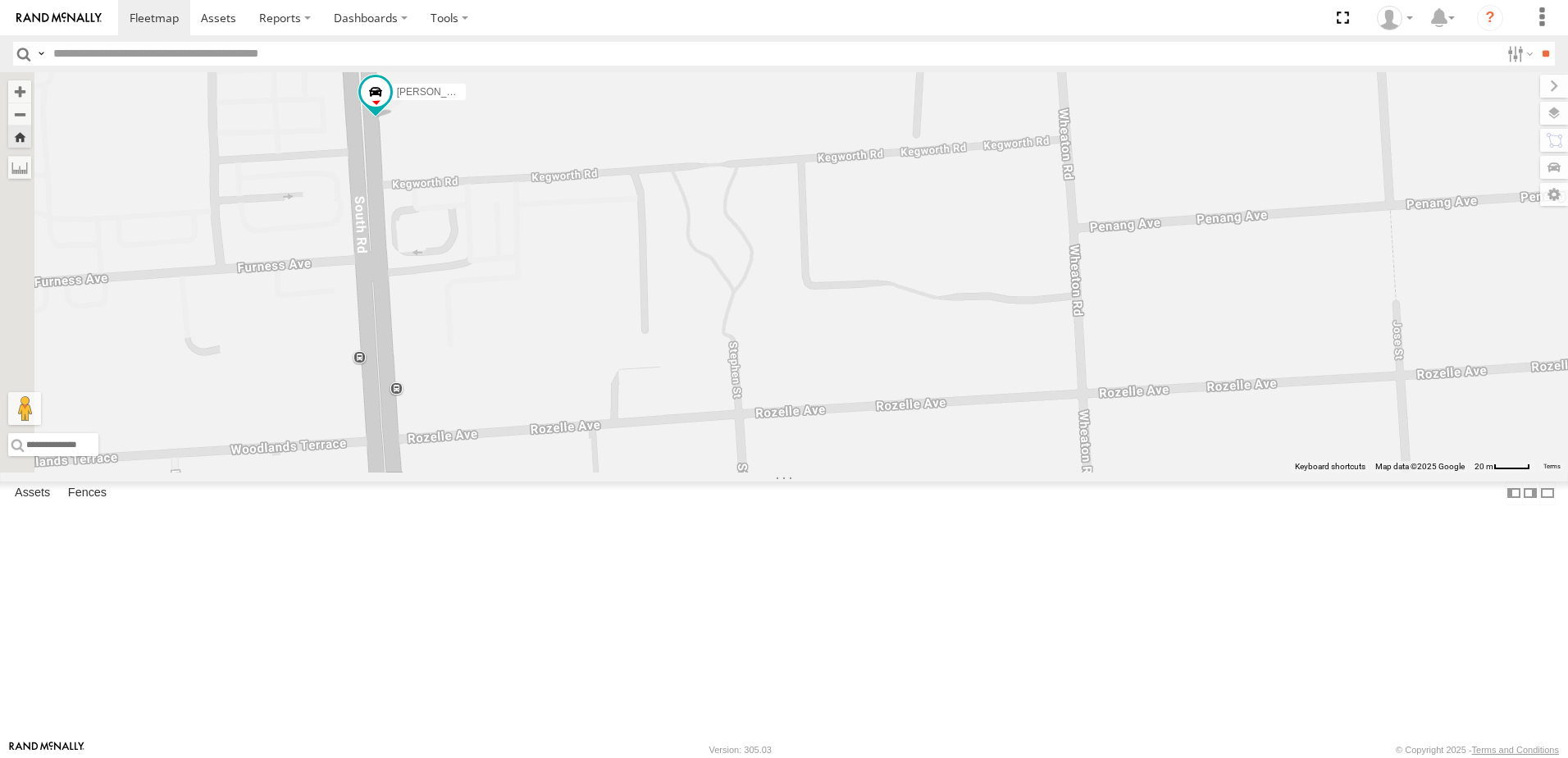
drag, startPoint x: 577, startPoint y: 355, endPoint x: 848, endPoint y: 387, distance: 272.9
click at [848, 387] on div "[PERSON_NAME]" at bounding box center [784, 273] width 1568 height 400
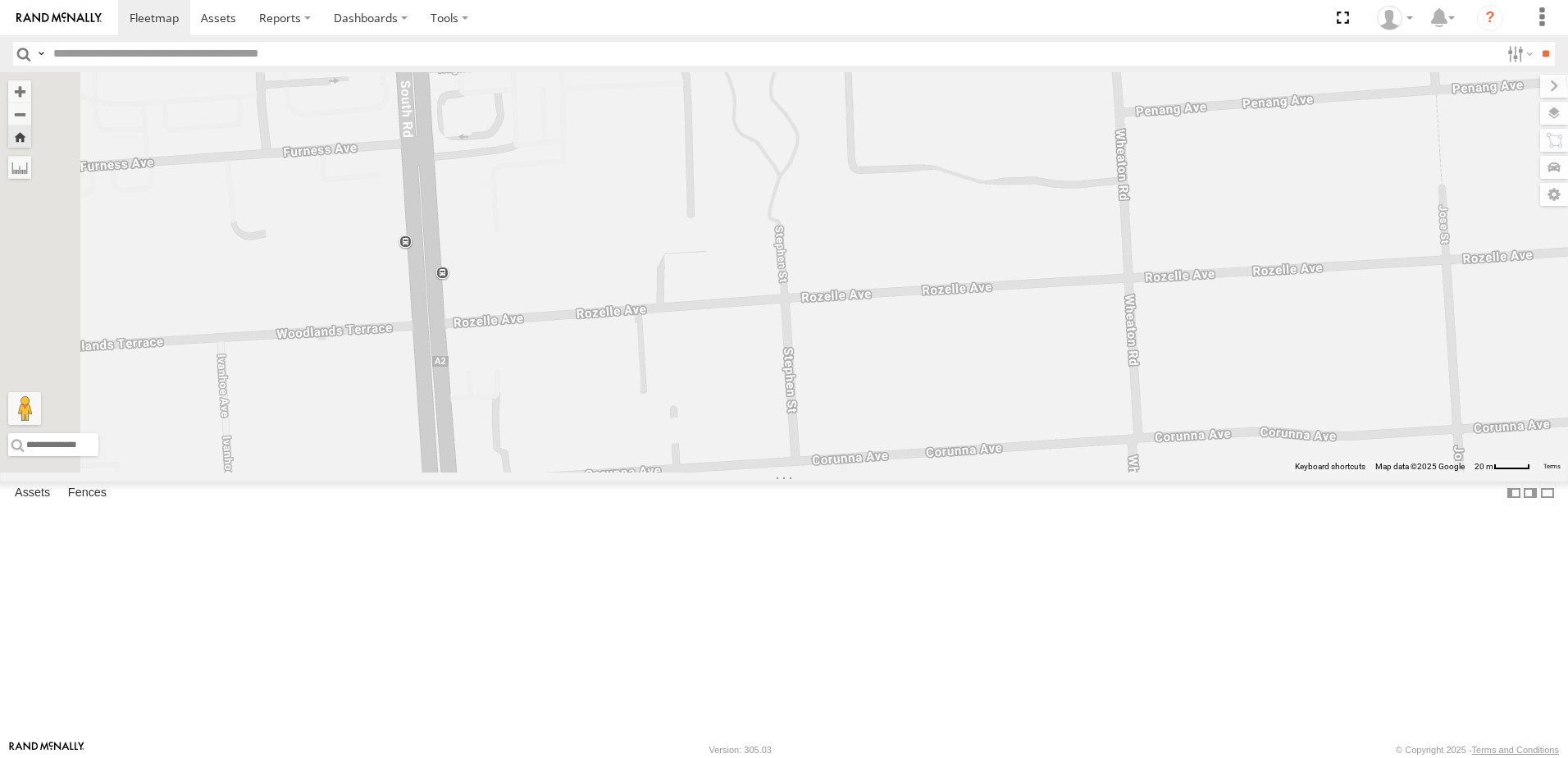
drag, startPoint x: 887, startPoint y: 397, endPoint x: 821, endPoint y: 214, distance: 194.5
click at [821, 214] on div "[PERSON_NAME]" at bounding box center [784, 273] width 1568 height 400
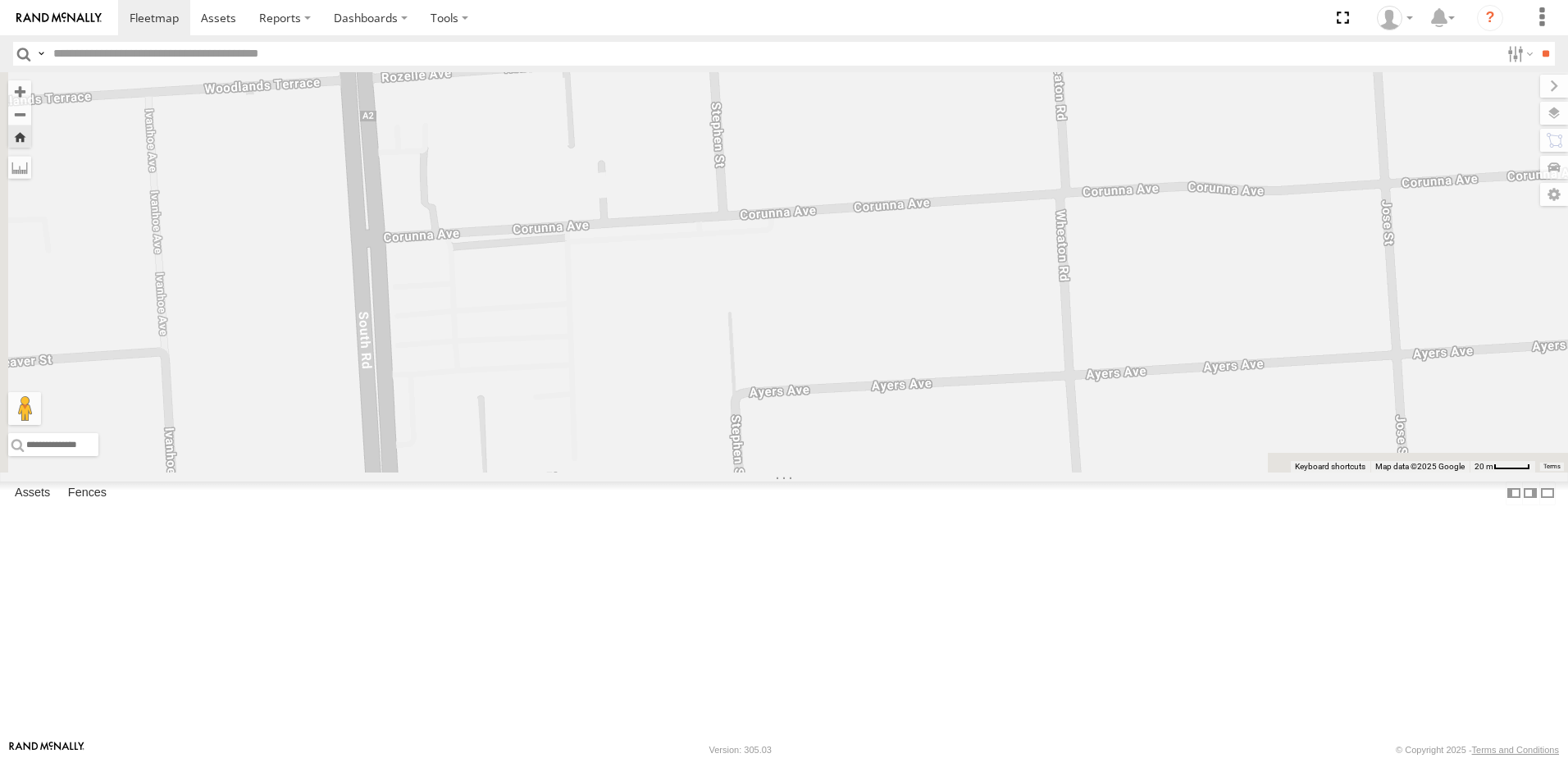
drag, startPoint x: 865, startPoint y: 394, endPoint x: 828, endPoint y: 187, distance: 210.3
click at [828, 187] on div "[PERSON_NAME]" at bounding box center [784, 273] width 1568 height 400
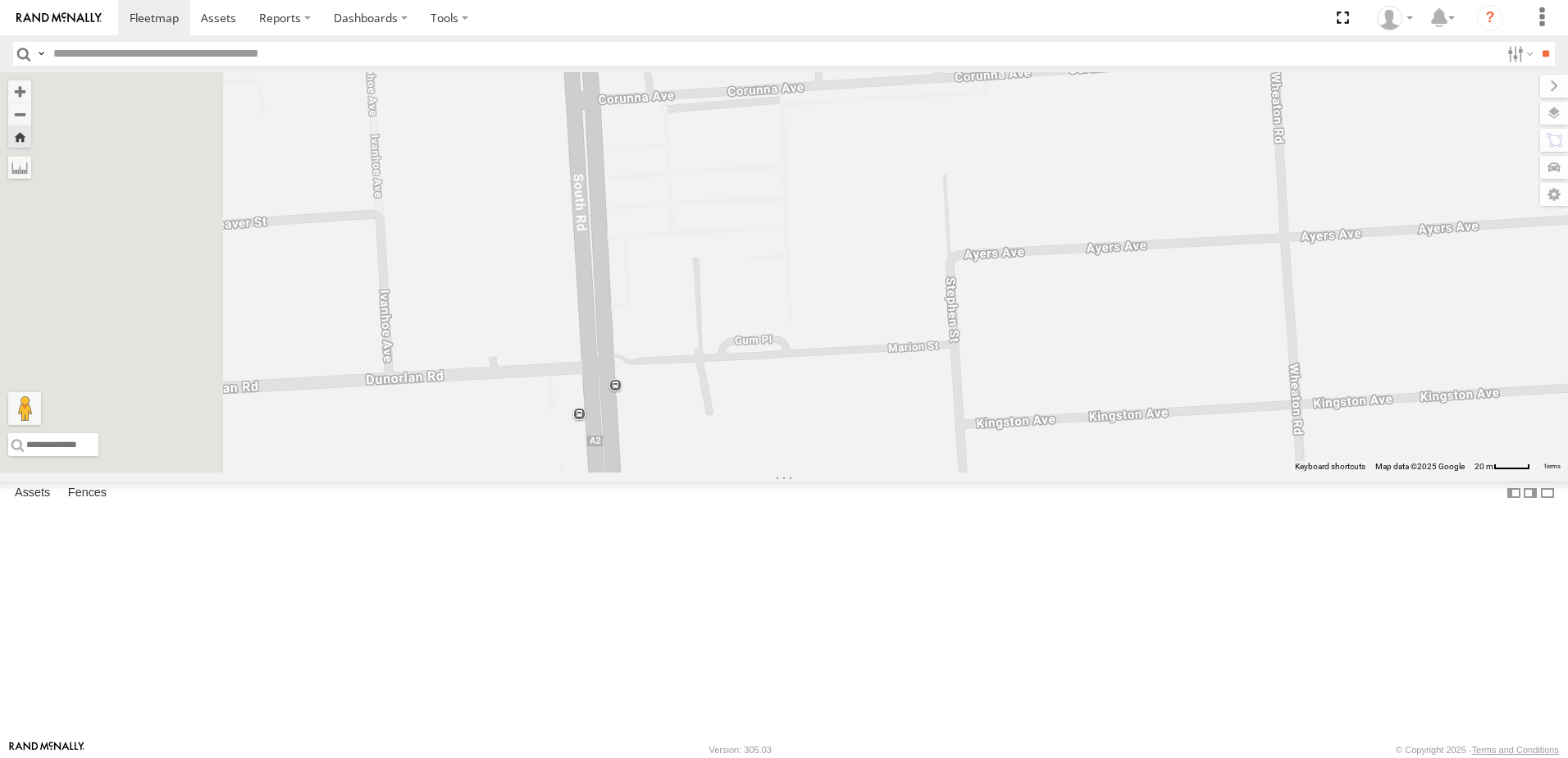
drag, startPoint x: 801, startPoint y: 374, endPoint x: 1031, endPoint y: 286, distance: 246.3
click at [1031, 286] on div "[PERSON_NAME]" at bounding box center [784, 273] width 1568 height 400
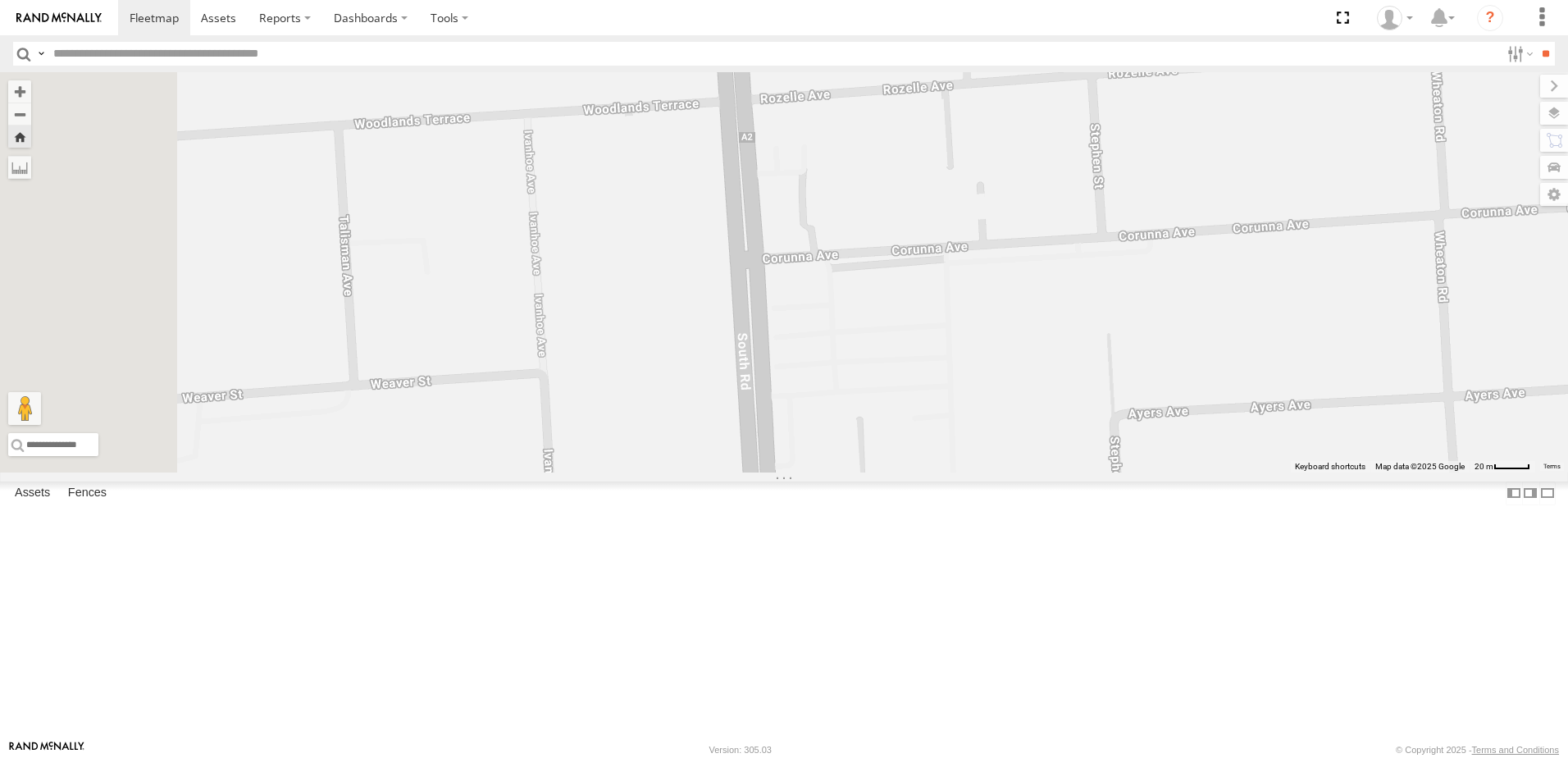
drag, startPoint x: 939, startPoint y: 278, endPoint x: 1050, endPoint y: 453, distance: 207.2
click at [1050, 453] on div "[PERSON_NAME]" at bounding box center [784, 273] width 1568 height 400
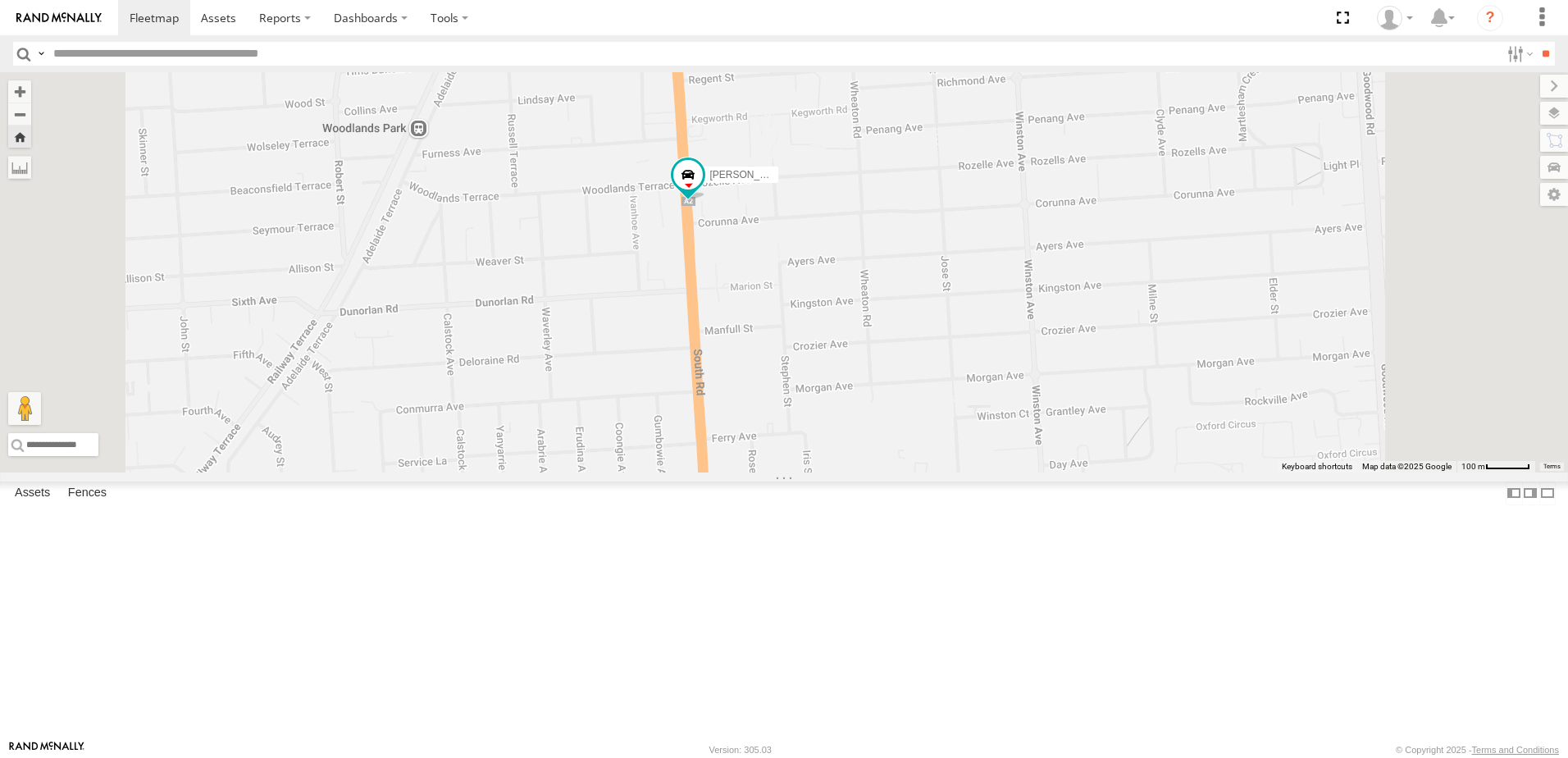
scroll to position [410, 0]
click at [0, 0] on div "All Assets" at bounding box center [0, 0] width 0 height 0
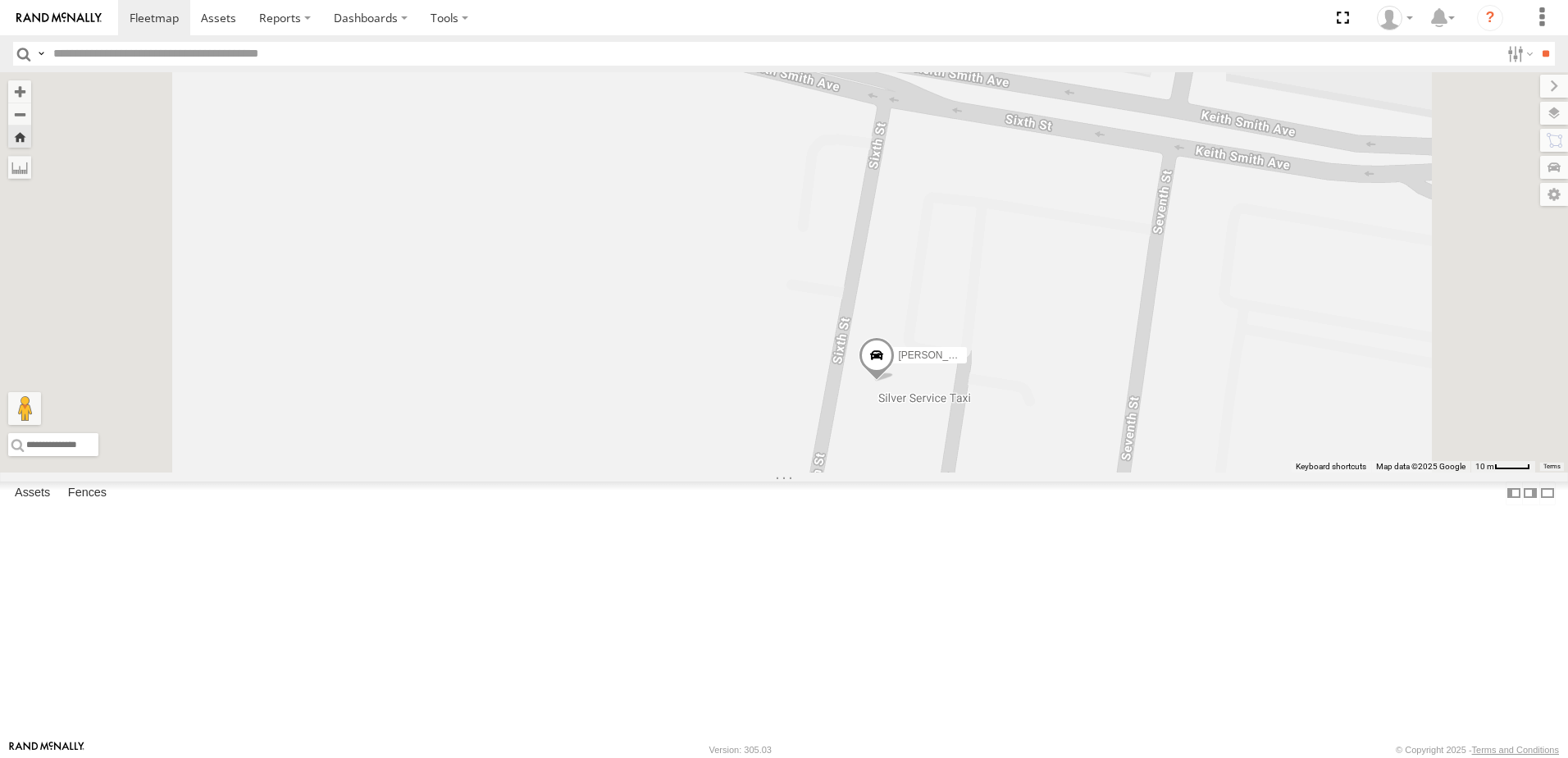
scroll to position [0, 0]
click at [0, 0] on div "[PERSON_NAME]" at bounding box center [0, 0] width 0 height 0
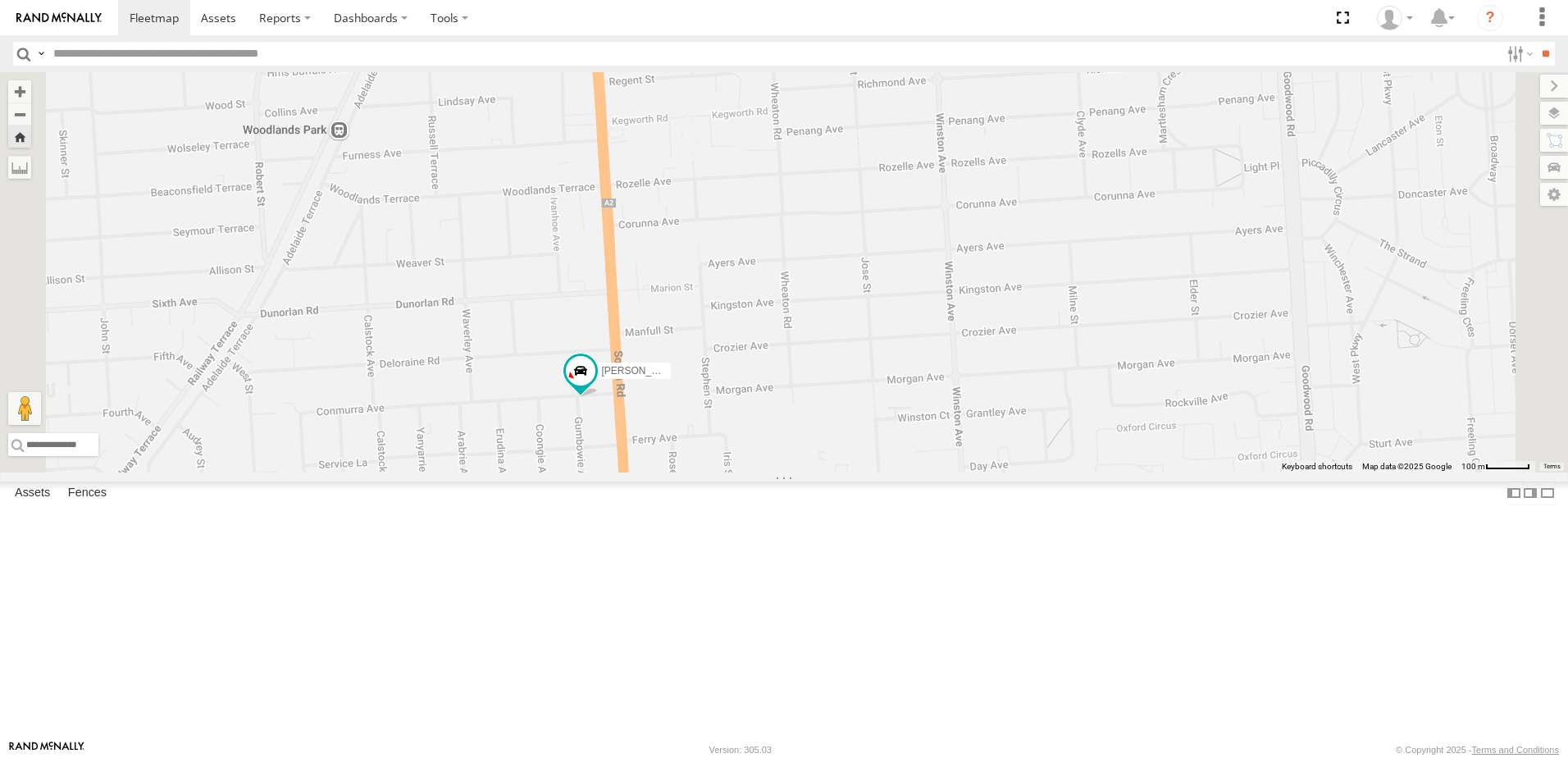
drag, startPoint x: 749, startPoint y: 572, endPoint x: 733, endPoint y: 513, distance: 61.1
click at [733, 472] on div "[PERSON_NAME]" at bounding box center [784, 273] width 1568 height 400
